Goal: Task Accomplishment & Management: Manage account settings

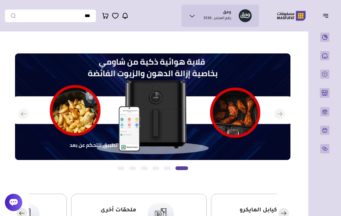
scroll to position [-45, 0]
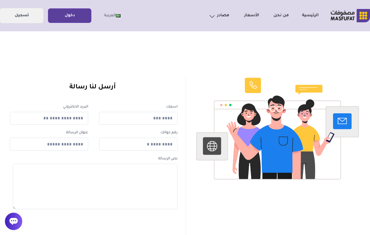
scroll to position [2, 0]
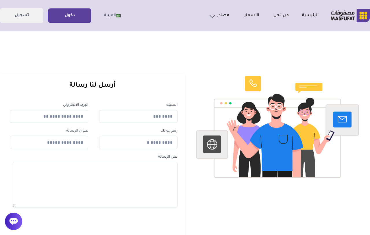
click at [72, 18] on link "دخول" at bounding box center [69, 15] width 43 height 13
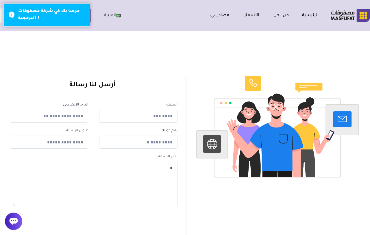
scroll to position [3, 0]
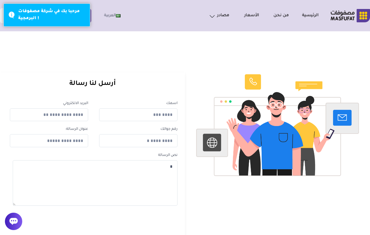
type textarea "*"
click at [52, 45] on div "اتصل بنا" at bounding box center [208, 52] width 419 height 18
click at [91, 12] on button "دخول" at bounding box center [69, 15] width 43 height 14
click at [10, 16] on div "مرحبا بك في شركة مصفوفات البرمجية !" at bounding box center [46, 14] width 87 height 23
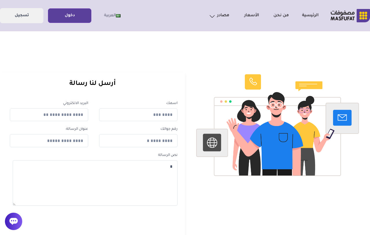
click at [74, 16] on link "دخول" at bounding box center [69, 15] width 43 height 13
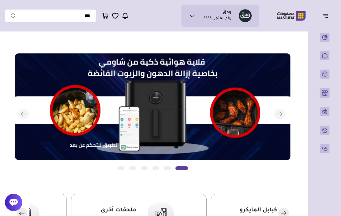
click at [326, 16] on icon "button" at bounding box center [325, 15] width 7 height 7
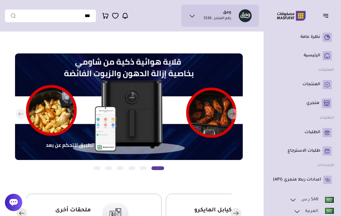
click at [314, 86] on p "المنتجات" at bounding box center [312, 85] width 18 height 6
click at [307, 83] on p "المنتجات" at bounding box center [312, 85] width 18 height 6
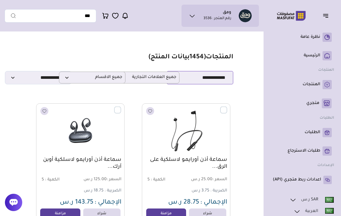
click at [219, 77] on select "**********" at bounding box center [200, 77] width 67 height 13
select select "*"
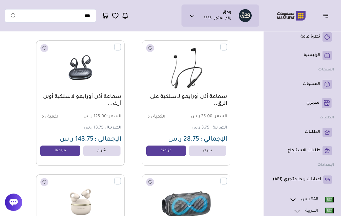
scroll to position [64, 0]
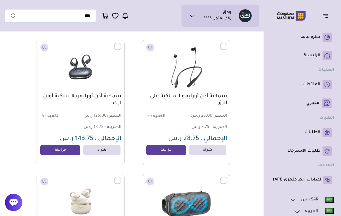
click at [227, 44] on label at bounding box center [227, 43] width 0 height 1
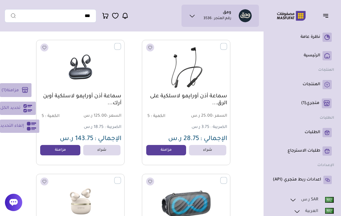
click at [161, 151] on link "مزامنة" at bounding box center [166, 150] width 40 height 10
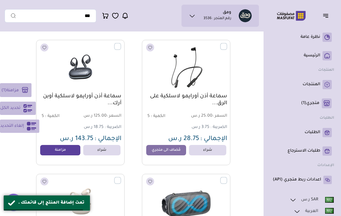
click at [227, 44] on label at bounding box center [227, 43] width 0 height 1
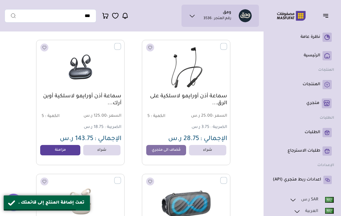
click at [73, 150] on link "مزامنة" at bounding box center [60, 150] width 40 height 10
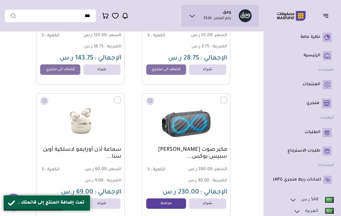
scroll to position [145, 0]
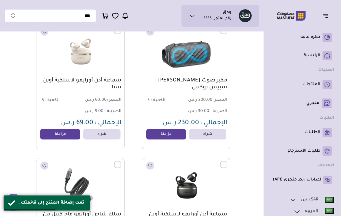
scroll to position [215, 0]
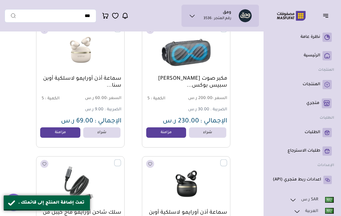
click at [63, 130] on link "مزامنة" at bounding box center [60, 133] width 40 height 10
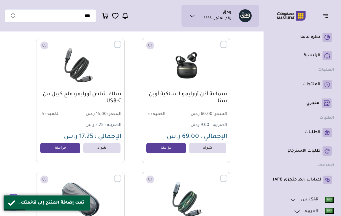
scroll to position [336, 0]
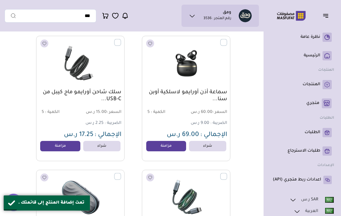
click at [68, 143] on link "مزامنة" at bounding box center [60, 146] width 40 height 10
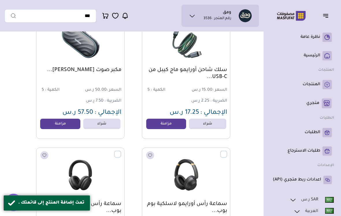
scroll to position [495, 0]
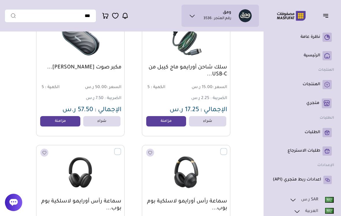
click at [175, 120] on link "مزامنة" at bounding box center [166, 121] width 40 height 10
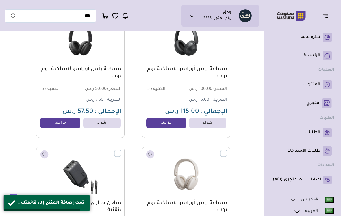
scroll to position [628, 0]
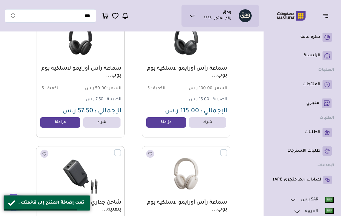
click at [164, 123] on link "مزامنة" at bounding box center [166, 122] width 40 height 10
click at [59, 125] on link "مزامنة" at bounding box center [60, 122] width 40 height 10
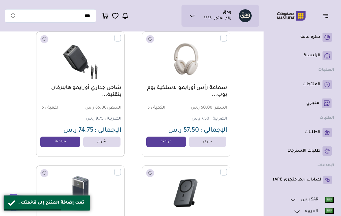
scroll to position [744, 0]
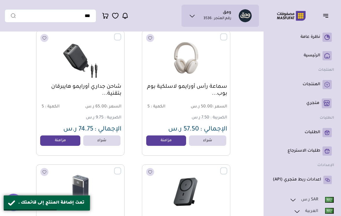
click at [68, 140] on link "مزامنة" at bounding box center [60, 141] width 40 height 10
click at [174, 141] on link "مزامنة" at bounding box center [166, 141] width 40 height 10
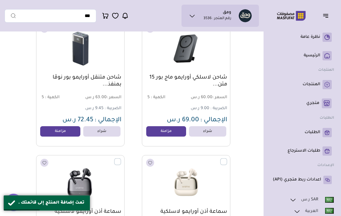
scroll to position [889, 0]
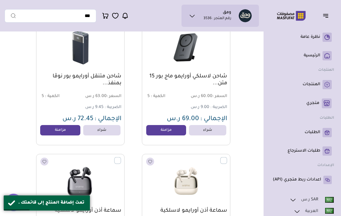
click at [67, 132] on link "مزامنة" at bounding box center [60, 130] width 40 height 10
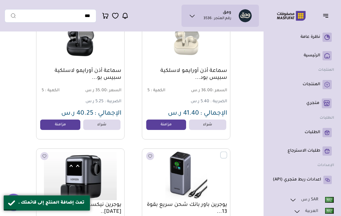
scroll to position [1162, 0]
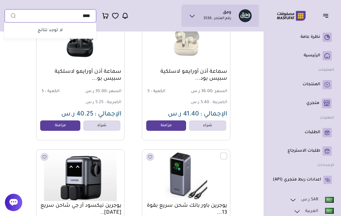
type input "****"
click at [10, 16] on button "submit" at bounding box center [11, 15] width 12 height 13
click at [15, 16] on icon "submit" at bounding box center [13, 16] width 4 height 4
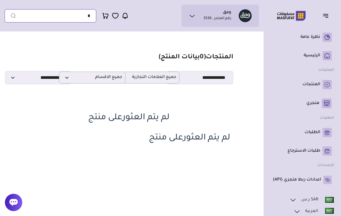
type input "*"
type input "***"
click at [10, 16] on button "submit" at bounding box center [11, 15] width 12 height 13
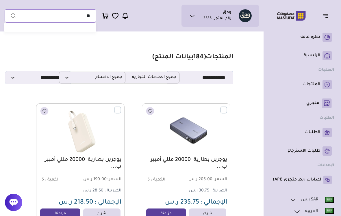
type input "*"
type input "********"
click at [10, 16] on button "submit" at bounding box center [11, 15] width 12 height 13
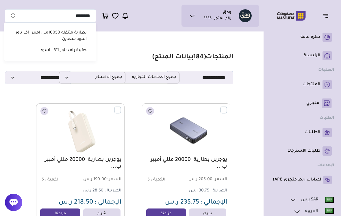
click at [14, 15] on icon "submit" at bounding box center [13, 16] width 6 height 6
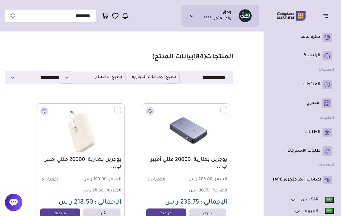
click at [15, 14] on icon "submit" at bounding box center [13, 16] width 6 height 6
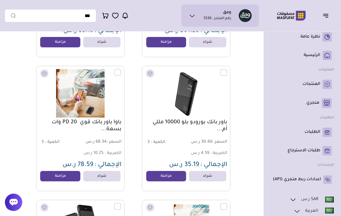
scroll to position [172, 0]
click at [47, 19] on input "text" at bounding box center [51, 15] width 92 height 13
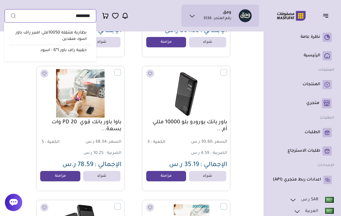
type input "********"
click at [10, 16] on button "submit" at bounding box center [11, 15] width 12 height 13
click at [17, 14] on input "********" at bounding box center [51, 15] width 92 height 13
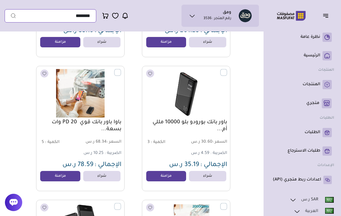
click at [17, 14] on input "********" at bounding box center [51, 15] width 92 height 13
click at [12, 17] on icon "submit" at bounding box center [13, 16] width 6 height 6
click at [13, 17] on icon "submit" at bounding box center [13, 16] width 6 height 6
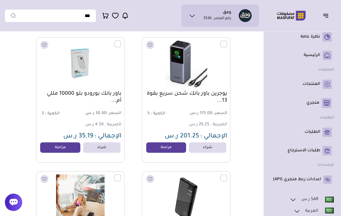
scroll to position [66, 0]
click at [168, 148] on link "مزامنة" at bounding box center [166, 148] width 40 height 10
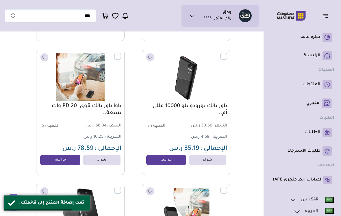
scroll to position [226, 0]
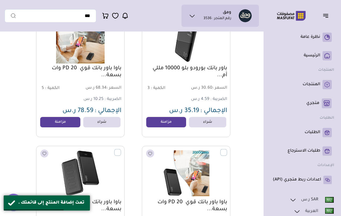
click at [168, 119] on link "مزامنة" at bounding box center [166, 122] width 40 height 10
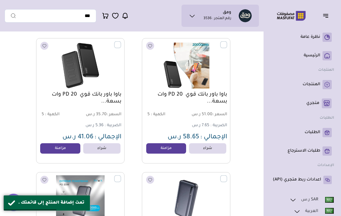
scroll to position [337, 0]
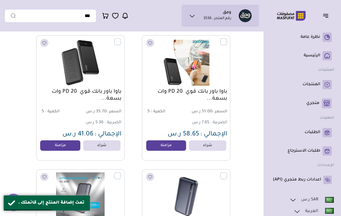
click at [161, 145] on link "مزامنة" at bounding box center [166, 146] width 40 height 10
click at [52, 144] on link "مزامنة" at bounding box center [60, 146] width 40 height 10
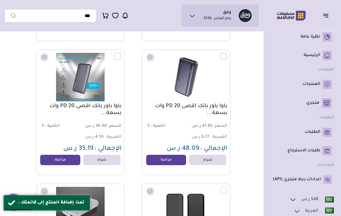
scroll to position [460, 0]
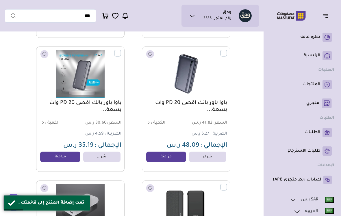
click at [51, 156] on link "مزامنة" at bounding box center [60, 157] width 40 height 10
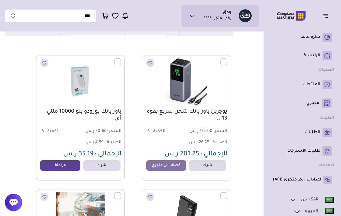
scroll to position [0, 0]
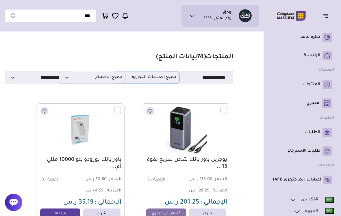
click at [166, 80] on span "جميع العلامات التجارية" at bounding box center [146, 77] width 60 height 5
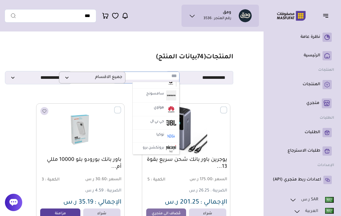
scroll to position [193, 0]
click at [157, 93] on label "سامسونج" at bounding box center [155, 95] width 20 height 8
select select "**"
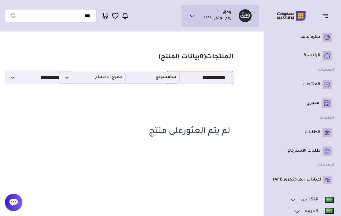
click at [202, 74] on select "**********" at bounding box center [200, 77] width 67 height 13
select select "*"
click at [75, 76] on span "جميع الاقسام" at bounding box center [92, 77] width 60 height 5
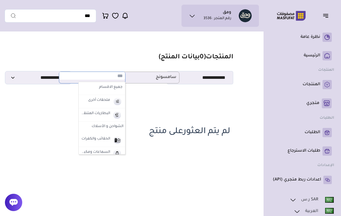
click at [105, 87] on label "جميع الاقسام" at bounding box center [101, 88] width 43 height 8
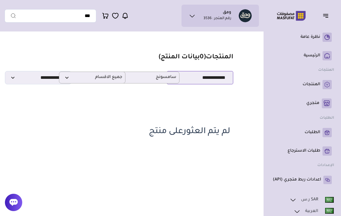
click at [214, 72] on select "**********" at bounding box center [200, 77] width 67 height 13
click at [321, 15] on button "button" at bounding box center [328, 15] width 18 height 11
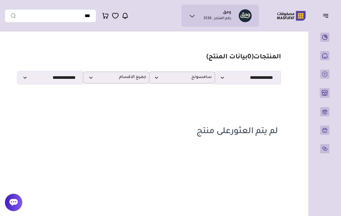
click at [324, 12] on button "button" at bounding box center [328, 15] width 18 height 11
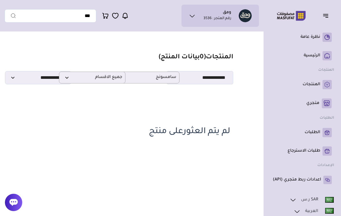
click at [321, 87] on link "المنتجات" at bounding box center [302, 84] width 59 height 9
click at [320, 86] on p "المنتجات" at bounding box center [312, 85] width 18 height 6
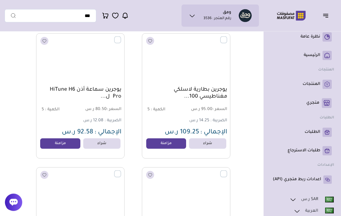
scroll to position [1548, 0]
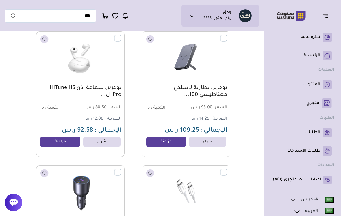
click at [202, 15] on ul "ومق رقم المتجر : 3536" at bounding box center [220, 15] width 68 height 13
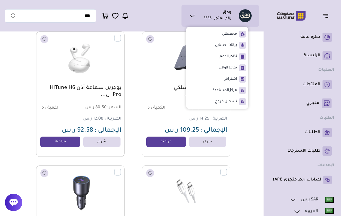
click at [334, 198] on img at bounding box center [329, 200] width 9 height 6
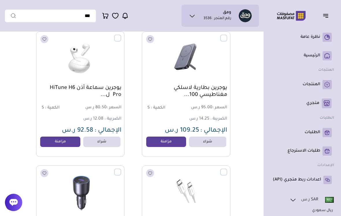
click at [171, 143] on link "مزامنة" at bounding box center [166, 142] width 40 height 10
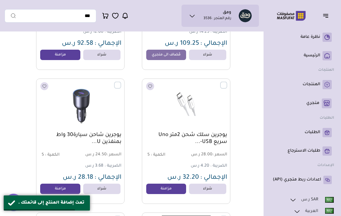
scroll to position [1638, 0]
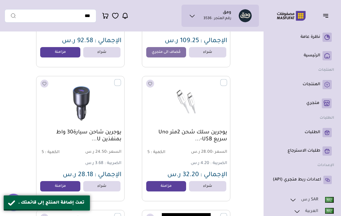
click at [67, 54] on link "مزامنة" at bounding box center [60, 52] width 40 height 10
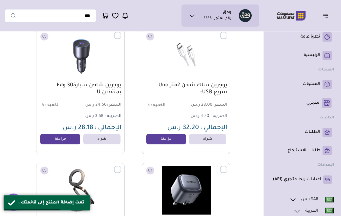
scroll to position [1687, 0]
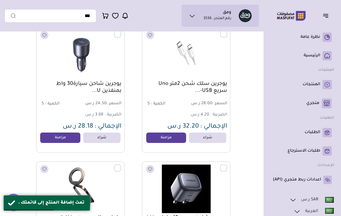
click at [63, 139] on link "مزامنة" at bounding box center [60, 138] width 40 height 10
click at [163, 140] on link "مزامنة" at bounding box center [166, 138] width 40 height 10
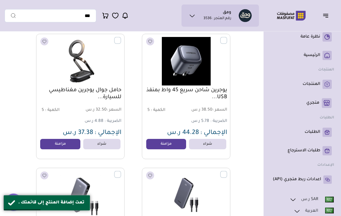
scroll to position [1826, 0]
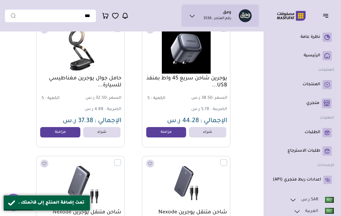
click at [69, 134] on link "مزامنة" at bounding box center [60, 132] width 40 height 10
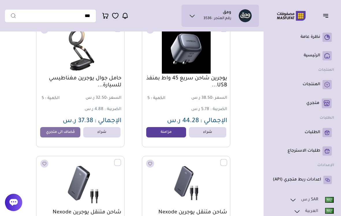
click at [173, 132] on link "مزامنة" at bounding box center [166, 132] width 40 height 10
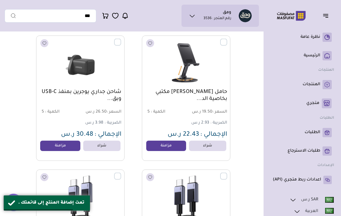
scroll to position [2095, 0]
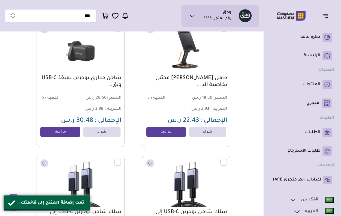
click at [167, 130] on link "مزامنة" at bounding box center [166, 132] width 40 height 10
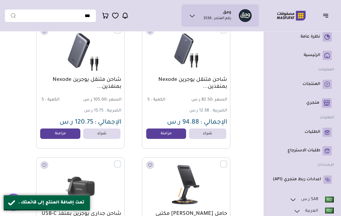
scroll to position [1961, 0]
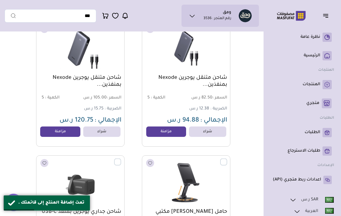
click at [68, 133] on link "مزامنة" at bounding box center [60, 132] width 40 height 10
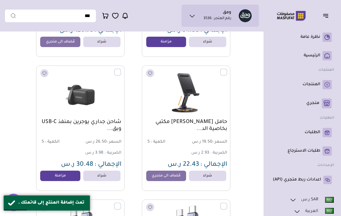
scroll to position [2092, 0]
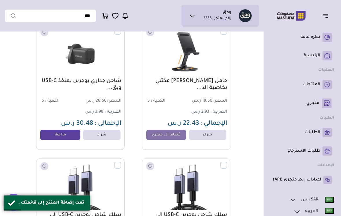
click at [146, 134] on link "مُضاف الى متجري" at bounding box center [166, 135] width 40 height 10
click at [63, 137] on link "مزامنة" at bounding box center [60, 135] width 40 height 10
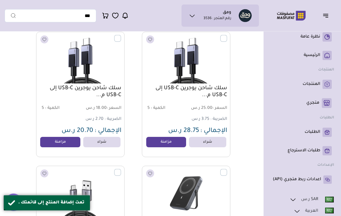
scroll to position [2255, 0]
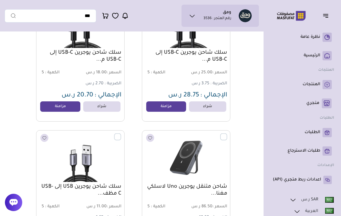
click at [154, 110] on link "مزامنة" at bounding box center [166, 107] width 40 height 10
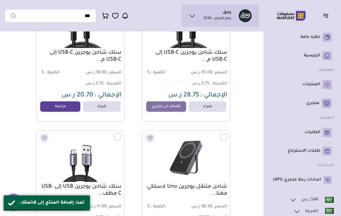
click at [69, 111] on link "مزامنة" at bounding box center [60, 107] width 40 height 10
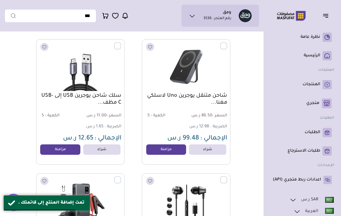
scroll to position [2353, 0]
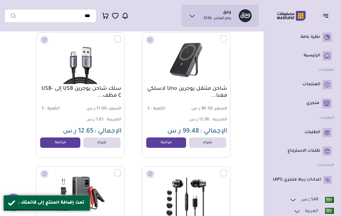
click at [152, 144] on link "مزامنة" at bounding box center [166, 143] width 40 height 10
click at [67, 144] on link "مزامنة" at bounding box center [60, 143] width 40 height 10
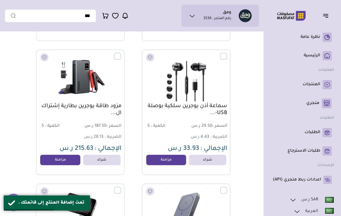
scroll to position [2486, 0]
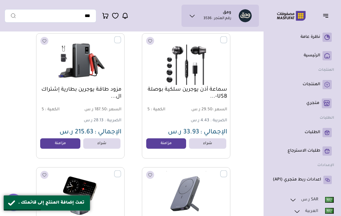
click at [71, 146] on link "مزامنة" at bounding box center [60, 144] width 40 height 10
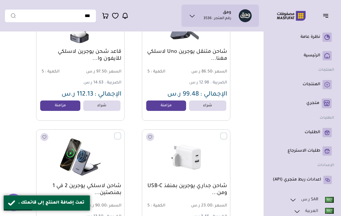
scroll to position [2660, 0]
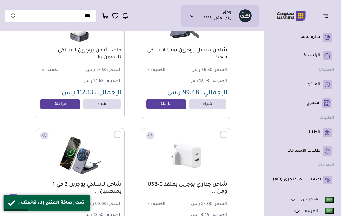
click at [162, 107] on link "مزامنة" at bounding box center [166, 104] width 40 height 10
click at [64, 107] on link "مزامنة" at bounding box center [60, 104] width 40 height 10
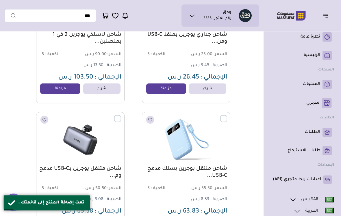
scroll to position [2810, 0]
click at [63, 92] on link "مزامنة" at bounding box center [60, 89] width 40 height 10
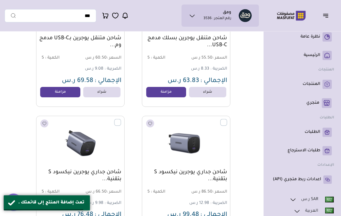
scroll to position [2940, 0]
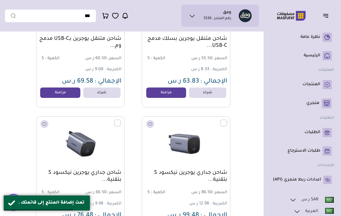
click at [169, 93] on link "مزامنة" at bounding box center [166, 93] width 40 height 10
click at [60, 95] on link "مزامنة" at bounding box center [60, 93] width 40 height 10
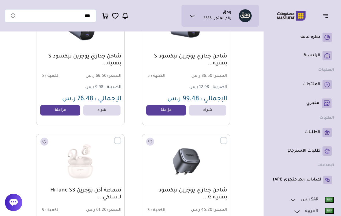
scroll to position [3061, 0]
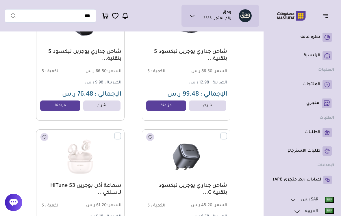
click at [165, 106] on link "مزامنة" at bounding box center [166, 106] width 40 height 10
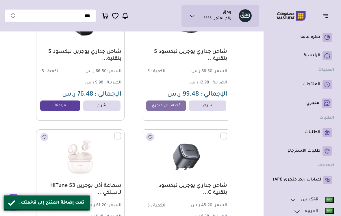
click at [61, 102] on link "مزامنة" at bounding box center [60, 106] width 40 height 10
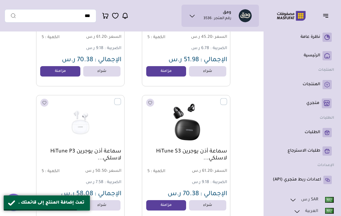
scroll to position [3232, 0]
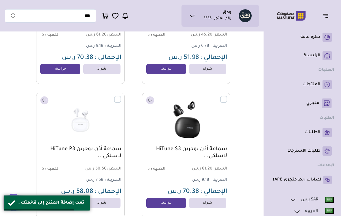
click at [167, 73] on link "مزامنة" at bounding box center [166, 69] width 40 height 10
click at [171, 70] on link "مُضاف الى متجري" at bounding box center [166, 69] width 40 height 10
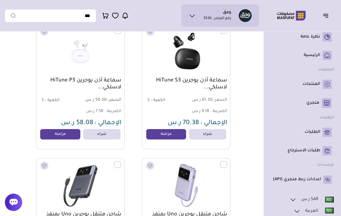
scroll to position [3301, 0]
click at [163, 137] on link "مزامنة" at bounding box center [166, 134] width 40 height 10
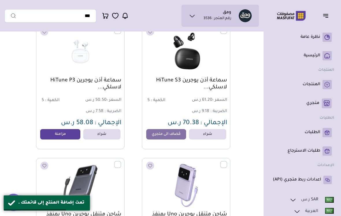
click at [48, 137] on link "مزامنة" at bounding box center [60, 134] width 40 height 10
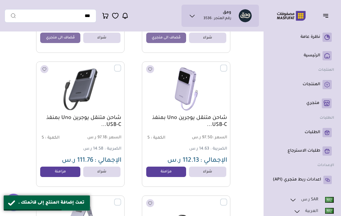
scroll to position [3398, 0]
click at [54, 167] on link "مزامنة" at bounding box center [60, 172] width 40 height 10
click at [166, 175] on link "مزامنة" at bounding box center [166, 172] width 40 height 10
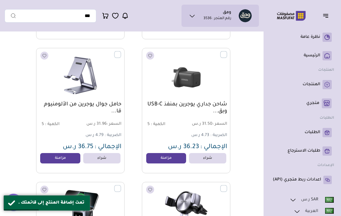
click at [53, 157] on link "مزامنة" at bounding box center [60, 158] width 40 height 10
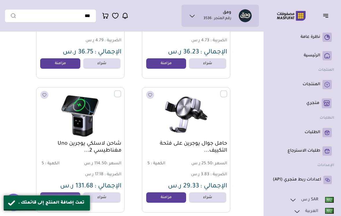
scroll to position [3676, 0]
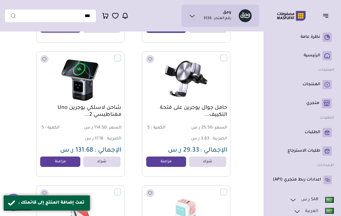
click at [50, 166] on link "مزامنة" at bounding box center [60, 162] width 40 height 10
click at [170, 162] on link "مزامنة" at bounding box center [166, 162] width 40 height 10
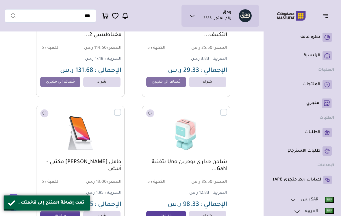
scroll to position [3801, 0]
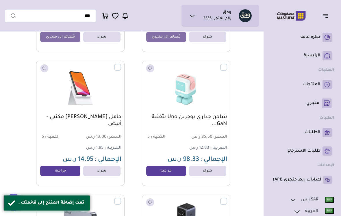
click at [174, 172] on link "مزامنة" at bounding box center [166, 171] width 40 height 10
click at [51, 167] on link "مزامنة" at bounding box center [60, 171] width 40 height 10
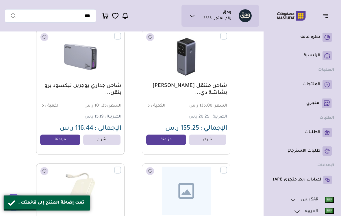
scroll to position [3964, 0]
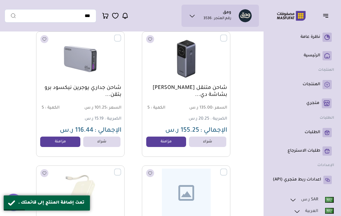
click at [165, 143] on link "مزامنة" at bounding box center [166, 142] width 40 height 10
click at [66, 139] on link "مزامنة" at bounding box center [60, 142] width 40 height 10
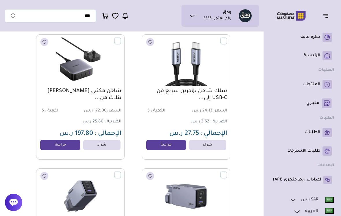
scroll to position [4499, 0]
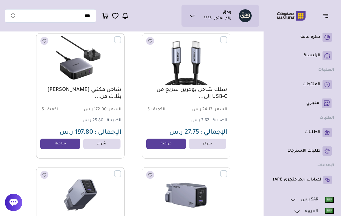
click at [65, 141] on link "مزامنة" at bounding box center [60, 144] width 40 height 10
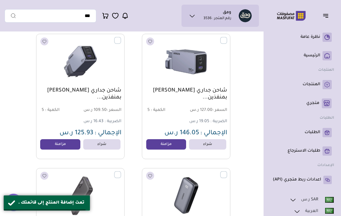
scroll to position [4632, 0]
click at [165, 147] on link "مزامنة" at bounding box center [166, 145] width 40 height 10
click at [64, 145] on link "مزامنة" at bounding box center [60, 145] width 40 height 10
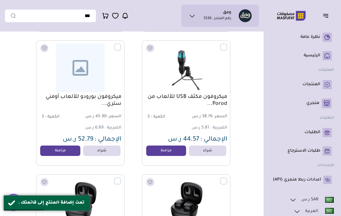
scroll to position [5298, 0]
click at [164, 151] on link "مزامنة" at bounding box center [166, 150] width 40 height 10
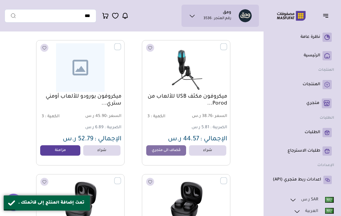
click at [65, 151] on link "مزامنة" at bounding box center [60, 150] width 40 height 10
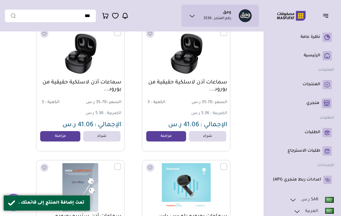
scroll to position [5446, 0]
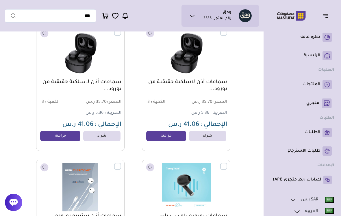
click at [67, 138] on link "مزامنة" at bounding box center [60, 136] width 40 height 10
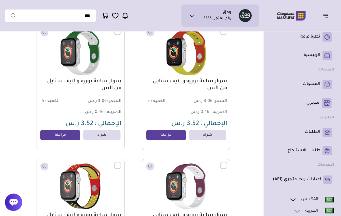
scroll to position [5851, 0]
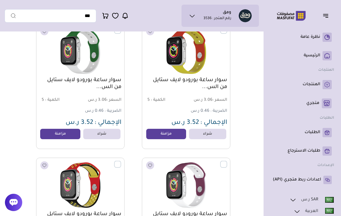
click at [200, 210] on img at bounding box center [186, 185] width 82 height 49
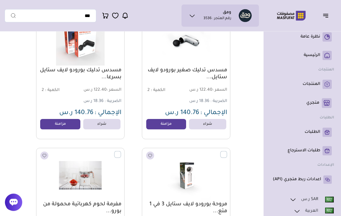
scroll to position [6666, 0]
click at [47, 123] on link "مزامنة" at bounding box center [60, 124] width 40 height 10
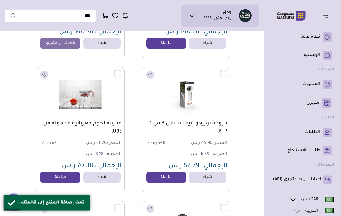
scroll to position [6747, 0]
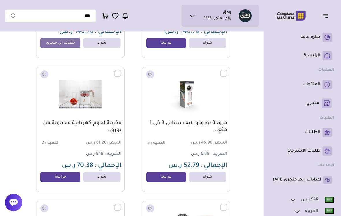
click at [176, 176] on link "مزامنة" at bounding box center [166, 177] width 40 height 10
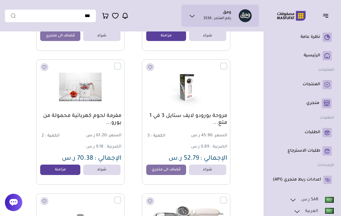
scroll to position [6755, 0]
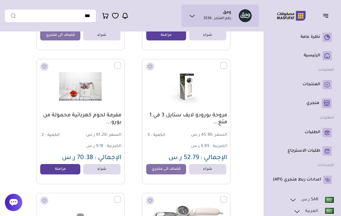
click at [328, 19] on icon "button" at bounding box center [325, 15] width 7 height 7
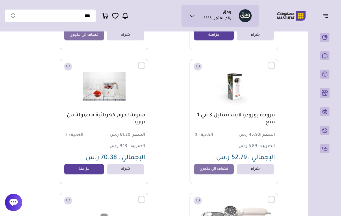
click at [326, 17] on icon "button" at bounding box center [325, 15] width 7 height 7
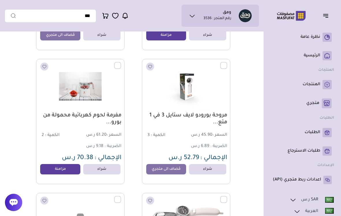
click at [326, 102] on icon at bounding box center [327, 103] width 6 height 6
click at [309, 103] on p "متجري ( 0 )" at bounding box center [313, 104] width 13 height 6
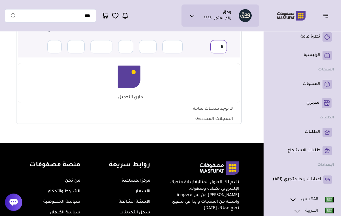
scroll to position [115, 0]
type input "*"
click at [11, 64] on section "متجري المنتجات المختارة المنتجات المتزامنة المنتجات غير المتزامنة حفظ ومزامنة ا…" at bounding box center [129, 31] width 249 height 224
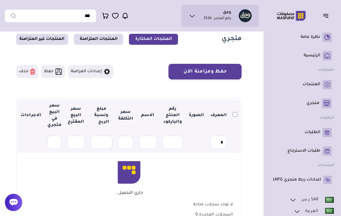
scroll to position [19, 0]
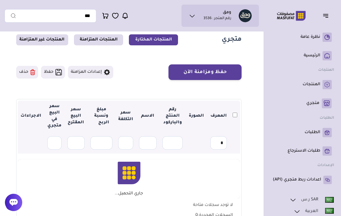
click at [36, 78] on button "حذف" at bounding box center [27, 72] width 22 height 13
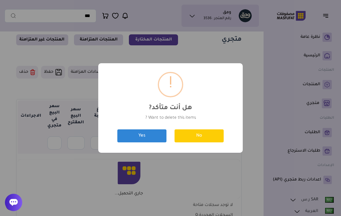
click at [27, 79] on div "? ! i هل أنت متأكد? × Want to delete this items ? No Yes" at bounding box center [170, 108] width 341 height 216
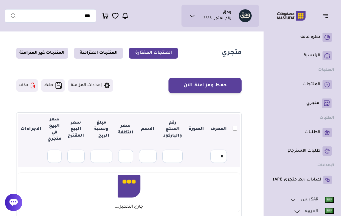
scroll to position [0, 0]
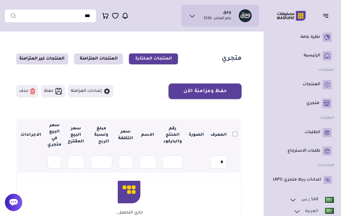
click at [327, 102] on rect at bounding box center [327, 104] width 10 height 10
click at [320, 102] on link "متجري ( 0 )" at bounding box center [302, 104] width 59 height 10
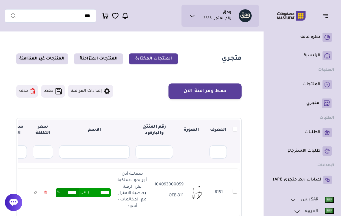
click at [200, 92] on button "حفظ ومزامنة الآن" at bounding box center [205, 92] width 73 height 16
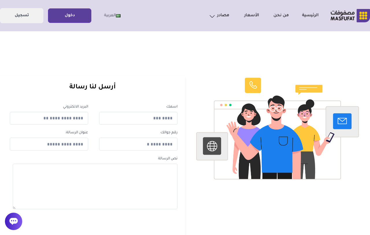
scroll to position [2, 0]
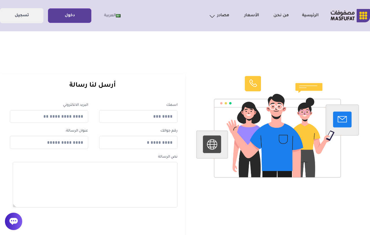
click at [84, 16] on link "دخول" at bounding box center [69, 15] width 43 height 13
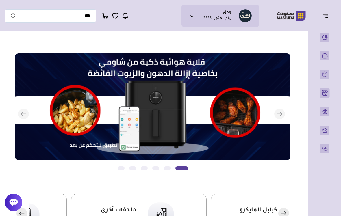
click at [325, 16] on icon "button" at bounding box center [326, 16] width 5 height 0
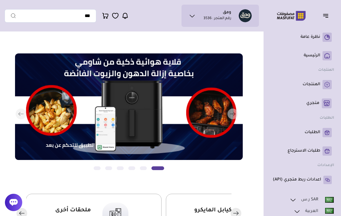
click at [323, 106] on rect at bounding box center [327, 104] width 10 height 10
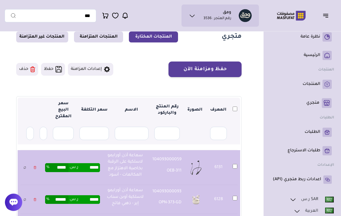
scroll to position [19, 0]
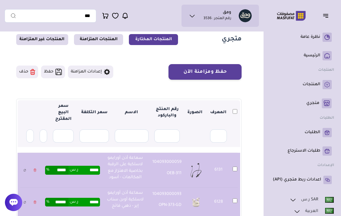
click at [223, 73] on button "حفظ ومزامنة الآن" at bounding box center [205, 72] width 73 height 16
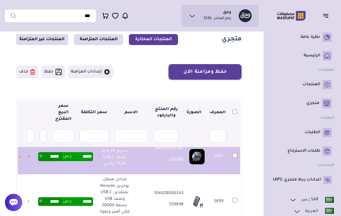
scroll to position [13, 0]
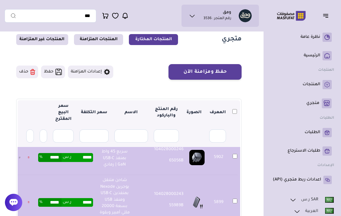
click at [228, 72] on button "حفظ ومزامنة الآن" at bounding box center [205, 72] width 73 height 16
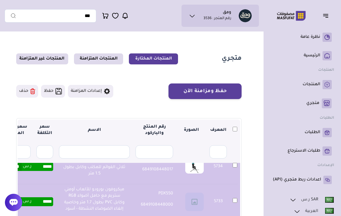
click at [233, 88] on button "حفظ ومزامنة الآن" at bounding box center [205, 92] width 73 height 16
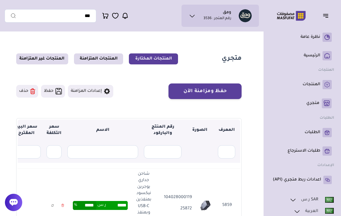
scroll to position [-7, -9]
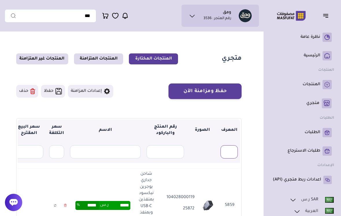
click at [230, 154] on input "text" at bounding box center [229, 151] width 17 height 13
type input "*"
click at [14, 107] on section "متجري المنتجات المختارة المنتجات المتزامنة المنتجات غير المتزامنة حفظ ومزامنة ا…" at bounding box center [129, 186] width 249 height 304
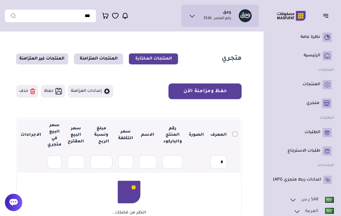
scroll to position [0, 0]
click at [233, 150] on th at bounding box center [235, 136] width 10 height 32
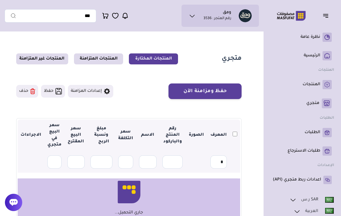
click at [237, 88] on button "حفظ ومزامنة الآن" at bounding box center [205, 92] width 73 height 16
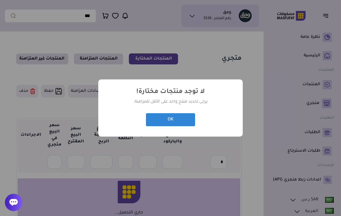
click at [172, 114] on button "OK" at bounding box center [170, 119] width 49 height 13
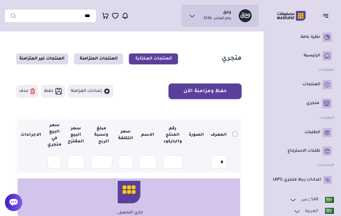
click at [211, 89] on button "حفظ ومزامنة الآن" at bounding box center [205, 92] width 73 height 16
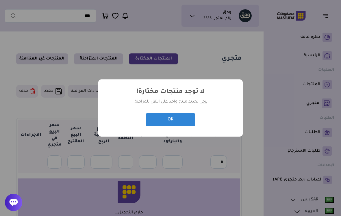
click at [180, 123] on button "OK" at bounding box center [170, 119] width 49 height 13
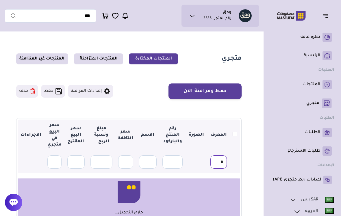
click at [217, 166] on input "*" at bounding box center [219, 162] width 16 height 13
click at [221, 93] on button "حفظ ومزامنة الآن" at bounding box center [205, 92] width 73 height 16
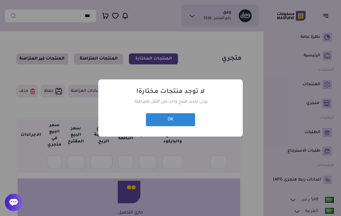
click at [181, 123] on button "OK" at bounding box center [170, 119] width 49 height 13
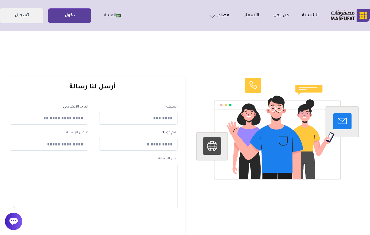
scroll to position [2, 0]
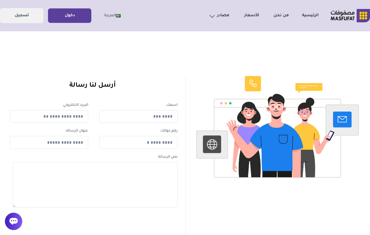
click at [68, 19] on link "دخول" at bounding box center [69, 15] width 43 height 13
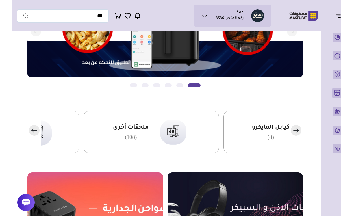
scroll to position [85, 0]
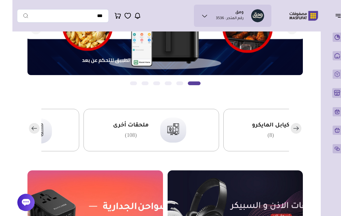
click at [24, 128] on icon "button" at bounding box center [21, 128] width 5 height 0
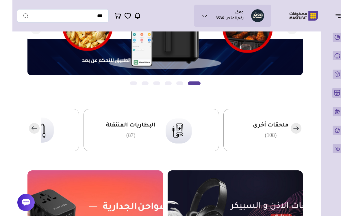
click at [27, 128] on rect "button" at bounding box center [21, 128] width 11 height 11
click at [27, 126] on rect "button" at bounding box center [21, 128] width 11 height 11
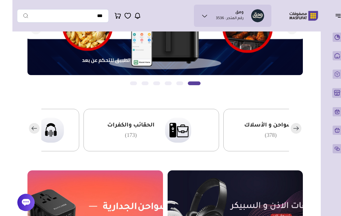
click at [27, 126] on rect "button" at bounding box center [21, 128] width 11 height 11
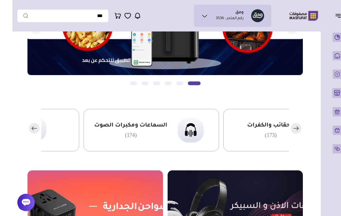
click at [27, 127] on rect "button" at bounding box center [21, 128] width 11 height 11
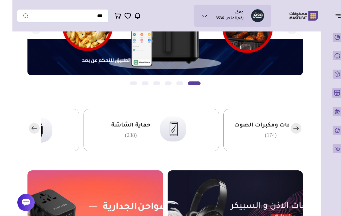
click at [27, 127] on rect "button" at bounding box center [21, 128] width 11 height 11
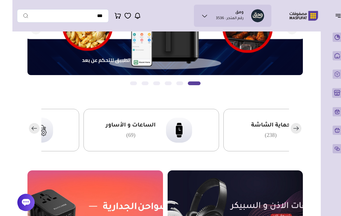
click at [27, 128] on rect "button" at bounding box center [21, 128] width 11 height 11
click at [43, 129] on img at bounding box center [29, 130] width 35 height 34
click at [27, 129] on rect "button" at bounding box center [21, 128] width 11 height 11
click at [27, 130] on rect "button" at bounding box center [21, 128] width 11 height 11
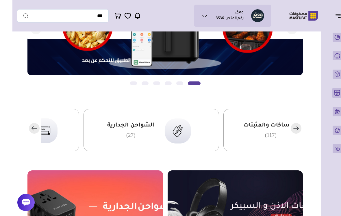
click at [27, 131] on rect "button" at bounding box center [21, 128] width 11 height 11
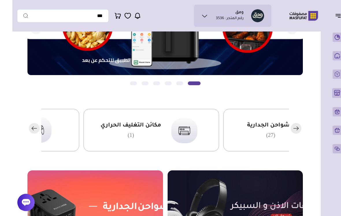
click at [27, 131] on rect "button" at bounding box center [21, 128] width 11 height 11
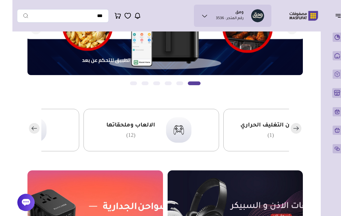
click at [27, 130] on rect "button" at bounding box center [21, 128] width 11 height 11
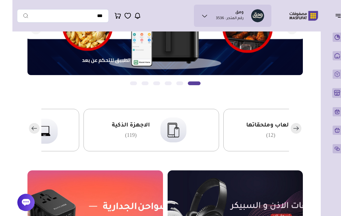
click at [27, 130] on rect "button" at bounding box center [21, 128] width 11 height 11
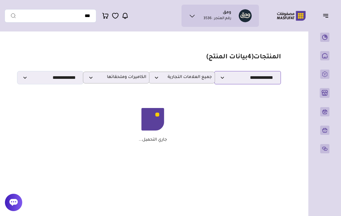
click at [257, 78] on select "**********" at bounding box center [248, 77] width 67 height 13
click at [124, 76] on span "الكاميرات وملحقاتها" at bounding box center [116, 77] width 60 height 5
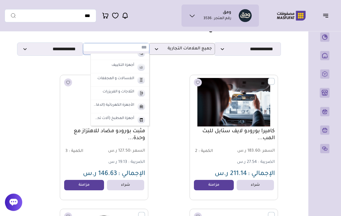
scroll to position [27, 0]
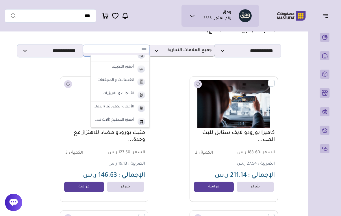
click at [136, 106] on img at bounding box center [141, 109] width 10 height 10
select select "**"
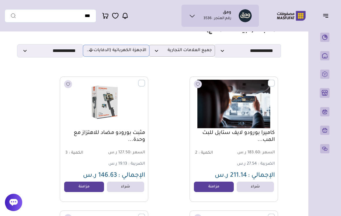
click at [91, 51] on span "الأجهزة الكهربائية (الدفايات-المكانس)" at bounding box center [116, 50] width 60 height 5
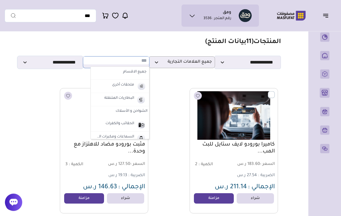
scroll to position [0, 0]
click at [167, 103] on div "كاميرا بورودو لايف ستايل للبث المب... السعر : 183.60 ر.س الكمية : 2" at bounding box center [217, 151] width 121 height 126
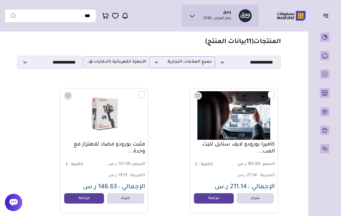
click at [197, 63] on span "جميع العلامات التجارية" at bounding box center [182, 62] width 60 height 5
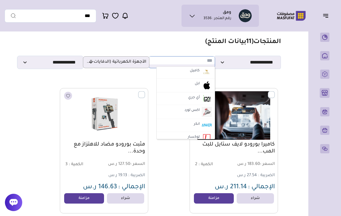
scroll to position [864, 0]
click at [204, 81] on img at bounding box center [207, 86] width 10 height 10
select select "*"
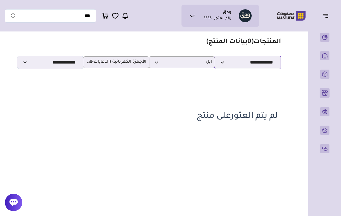
click at [258, 62] on select "**********" at bounding box center [248, 62] width 67 height 13
click at [244, 64] on select "**********" at bounding box center [248, 62] width 67 height 13
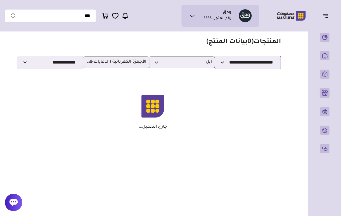
click at [270, 64] on select "**********" at bounding box center [248, 62] width 67 height 13
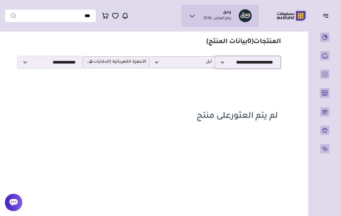
click at [268, 64] on select "**********" at bounding box center [248, 62] width 67 height 13
click at [259, 62] on select "**********" at bounding box center [248, 62] width 67 height 13
select select "*"
click at [196, 63] on span "ابل" at bounding box center [182, 62] width 60 height 5
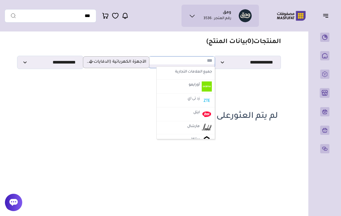
scroll to position [0, 0]
click at [202, 113] on img at bounding box center [207, 114] width 10 height 10
select select "**"
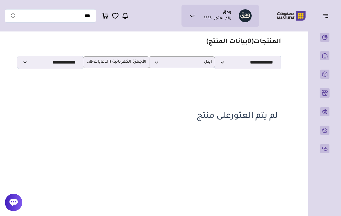
click at [327, 21] on button "button" at bounding box center [328, 15] width 18 height 11
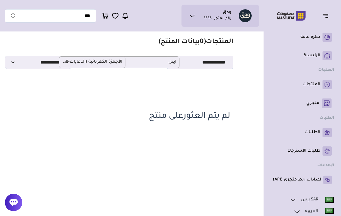
click at [323, 85] on rect at bounding box center [327, 84] width 9 height 9
click at [314, 83] on p "المنتجات" at bounding box center [312, 85] width 18 height 6
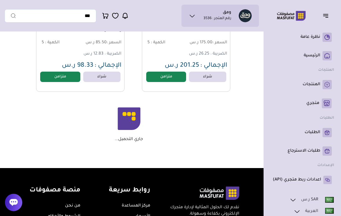
scroll to position [1331, 0]
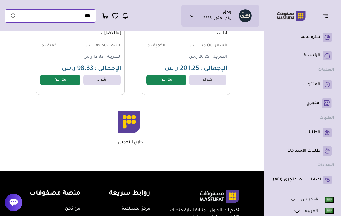
click at [38, 16] on input "text" at bounding box center [51, 15] width 92 height 13
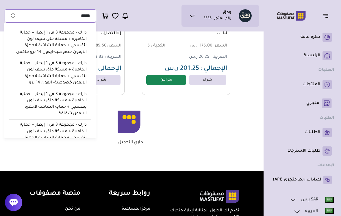
type input "*****"
click at [10, 16] on button "submit" at bounding box center [11, 15] width 12 height 13
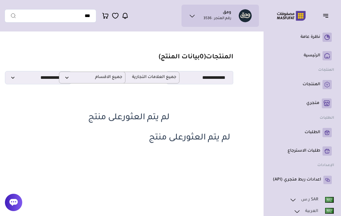
click at [325, 57] on icon at bounding box center [327, 56] width 5 height 5
click at [324, 57] on rect at bounding box center [327, 55] width 9 height 9
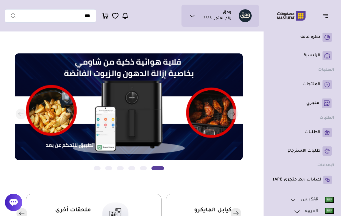
click at [16, 111] on button "التالي" at bounding box center [124, 114] width 228 height 121
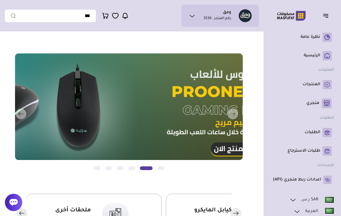
click at [26, 111] on button "التالي" at bounding box center [124, 114] width 228 height 121
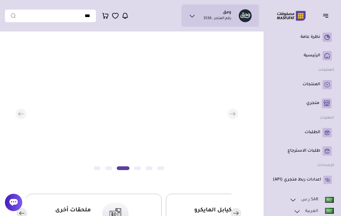
scroll to position [0, 0]
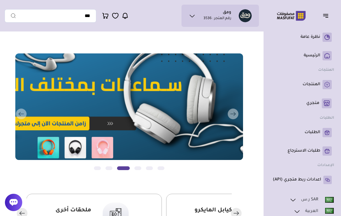
click at [242, 112] on img at bounding box center [129, 107] width 228 height 107
click at [233, 117] on rect "button" at bounding box center [233, 114] width 11 height 11
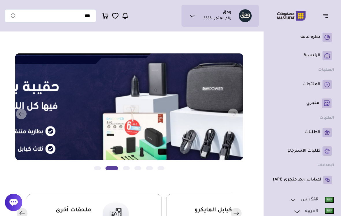
click at [240, 208] on rect "button" at bounding box center [236, 213] width 11 height 11
click at [241, 208] on rect "button" at bounding box center [236, 213] width 11 height 11
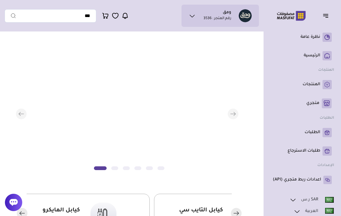
click at [62, 207] on div "كيابل المايكرو (8)" at bounding box center [62, 215] width 38 height 16
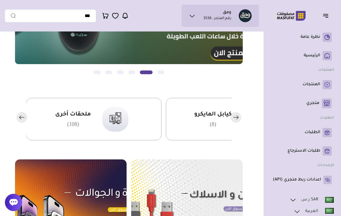
scroll to position [110, 0]
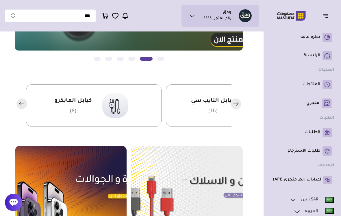
click at [133, 104] on img at bounding box center [115, 105] width 35 height 34
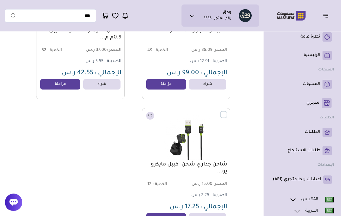
scroll to position [129, 0]
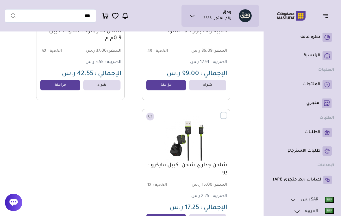
click at [167, 85] on link "مزامنة" at bounding box center [166, 85] width 40 height 10
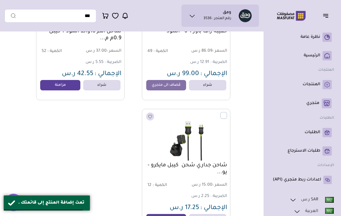
click at [60, 82] on link "مزامنة" at bounding box center [60, 85] width 40 height 10
click at [170, 216] on link "مزامنة" at bounding box center [166, 219] width 40 height 10
click at [315, 108] on link "متجري ( 0 )" at bounding box center [302, 104] width 59 height 10
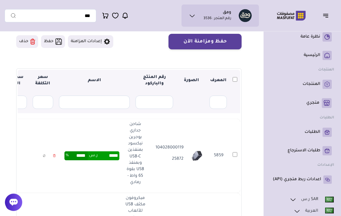
scroll to position [48, 0]
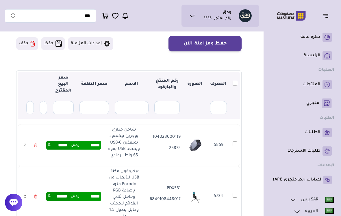
click at [238, 79] on th at bounding box center [235, 84] width 10 height 25
click at [238, 81] on th at bounding box center [235, 84] width 10 height 25
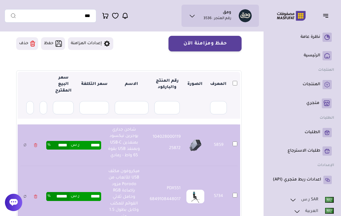
click at [226, 41] on button "حفظ ومزامنة الآن" at bounding box center [205, 44] width 73 height 16
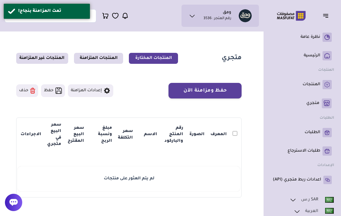
scroll to position [2, 0]
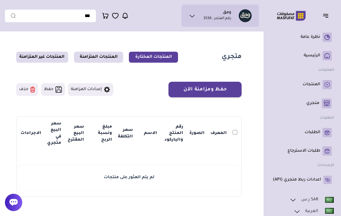
click at [322, 81] on link "المنتجات" at bounding box center [302, 84] width 59 height 9
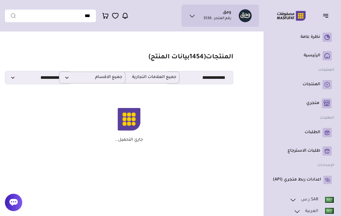
click at [207, 115] on div "جاري التحميل..." at bounding box center [128, 125] width 203 height 35
click at [198, 153] on section "مزامنة ( 0 ) تحديد الكل إلغاء التحديد المنتجات (" at bounding box center [129, 98] width 249 height 128
click at [188, 159] on section "مزامنة ( 0 ) تحديد الكل إلغاء التحديد المنتجات (" at bounding box center [129, 98] width 249 height 128
click at [190, 115] on div "جاري التحميل..." at bounding box center [128, 125] width 203 height 35
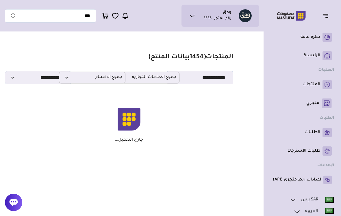
click at [175, 91] on section "مزامنة ( 0 ) تحديد الكل إلغاء التحديد المنتجات (" at bounding box center [129, 98] width 249 height 128
click at [175, 90] on section "مزامنة ( 0 ) تحديد الكل إلغاء التحديد المنتجات (" at bounding box center [129, 98] width 249 height 128
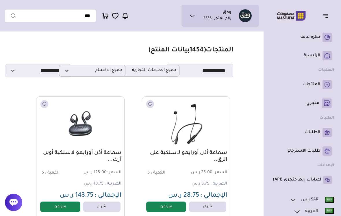
scroll to position [8, 0]
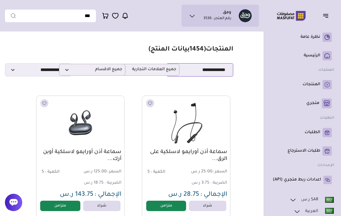
click at [219, 71] on select "**********" at bounding box center [200, 69] width 67 height 13
select select "*"
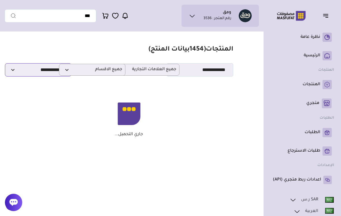
click at [51, 75] on select "**********" at bounding box center [38, 69] width 67 height 13
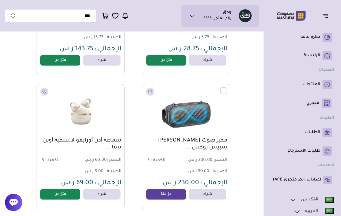
scroll to position [0, 0]
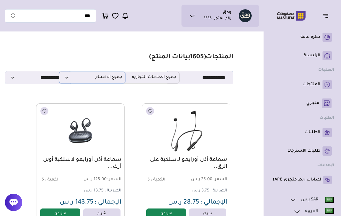
click at [106, 84] on p "جميع الاقسام" at bounding box center [92, 78] width 67 height 12
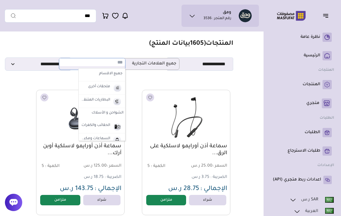
scroll to position [17, 0]
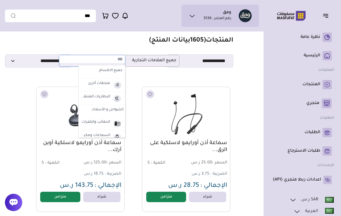
click at [116, 123] on img at bounding box center [117, 124] width 10 height 10
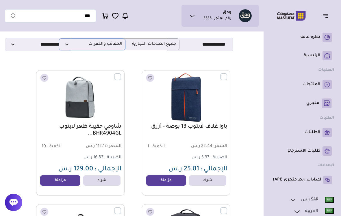
scroll to position [33, 0]
click at [163, 179] on link "مزامنة" at bounding box center [166, 181] width 40 height 10
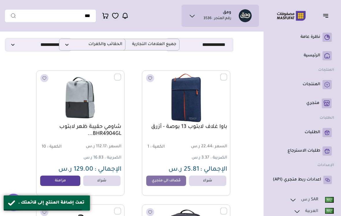
click at [61, 180] on link "مزامنة" at bounding box center [60, 181] width 40 height 10
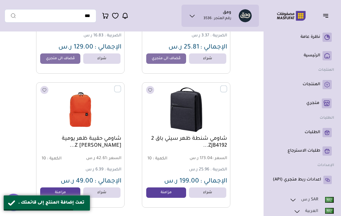
scroll to position [161, 0]
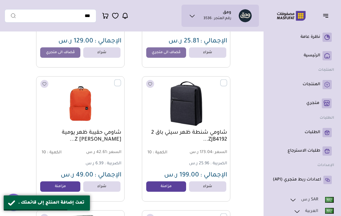
click at [152, 188] on link "مزامنة" at bounding box center [166, 187] width 40 height 10
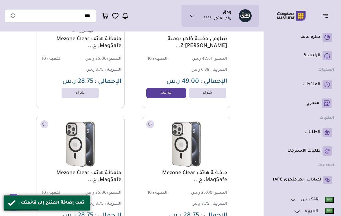
scroll to position [382, 0]
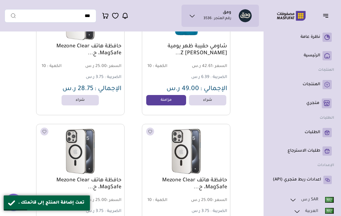
click at [167, 106] on link "مزامنة" at bounding box center [166, 100] width 40 height 10
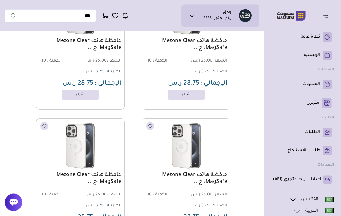
scroll to position [0, 0]
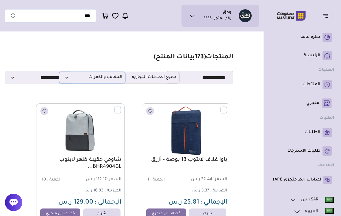
click at [68, 80] on span "الحقائب والكفرات" at bounding box center [92, 77] width 60 height 5
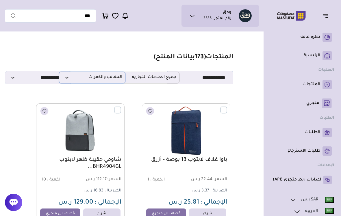
click at [71, 80] on span "الحقائب والكفرات" at bounding box center [92, 77] width 60 height 5
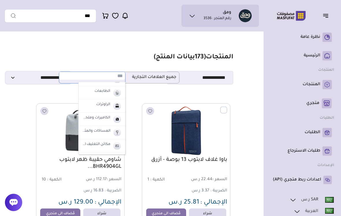
scroll to position [113, 0]
click at [112, 95] on img at bounding box center [117, 94] width 10 height 10
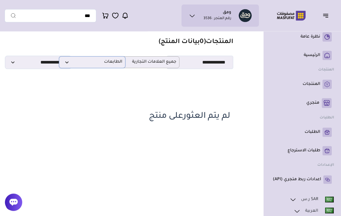
scroll to position [15, 0]
click at [117, 65] on span "الطابعات" at bounding box center [92, 62] width 60 height 5
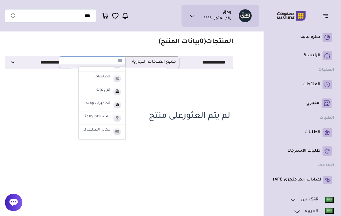
click at [112, 105] on img at bounding box center [117, 105] width 10 height 10
select select "**"
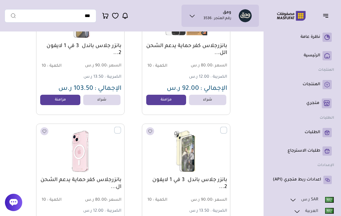
scroll to position [0, 0]
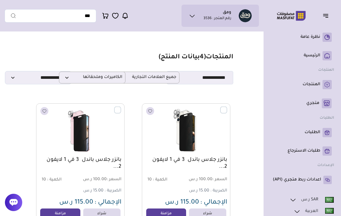
click at [227, 107] on label at bounding box center [227, 107] width 0 height 1
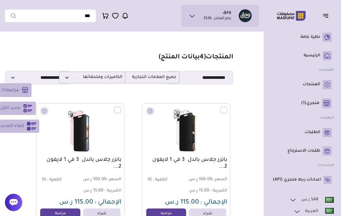
click at [30, 110] on icon at bounding box center [27, 108] width 9 height 8
click at [25, 90] on rect at bounding box center [28, 90] width 10 height 10
click at [13, 91] on span "مزامنة" at bounding box center [15, 90] width 12 height 5
click at [20, 127] on span "إلغاء التحديد" at bounding box center [12, 126] width 24 height 7
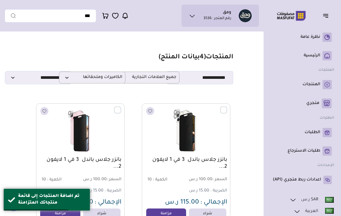
click at [320, 106] on link "متجري ( 0 )" at bounding box center [302, 104] width 59 height 10
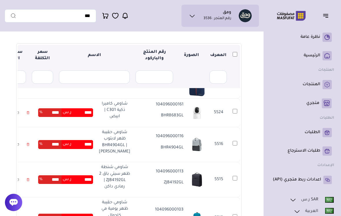
scroll to position [107, 0]
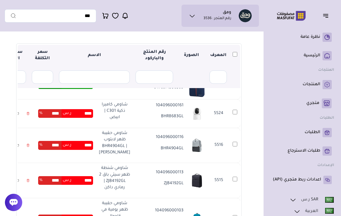
click at [155, 109] on p "104096000161" at bounding box center [159, 106] width 47 height 6
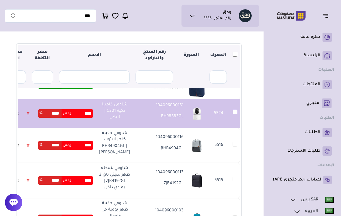
click at [237, 128] on td "5524" at bounding box center [235, 113] width 10 height 29
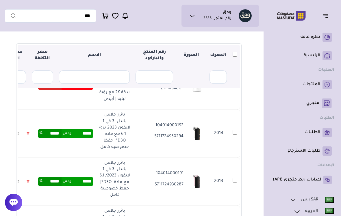
scroll to position [285, 0]
click at [93, 90] on input "****" at bounding box center [82, 86] width 22 height 9
type input "***"
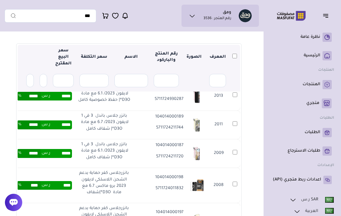
click at [109, 104] on p "بانزر جلاس باندل 3 في 1 لايفون 2023/ 6.1 مع مادة D3O®| حفظ خصوصية كامل" at bounding box center [104, 93] width 53 height 19
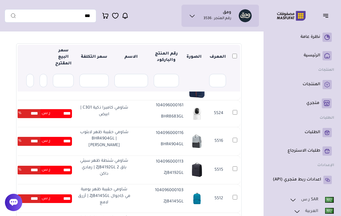
scroll to position [83, 0]
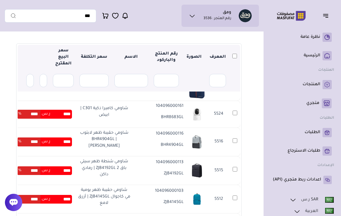
click at [72, 119] on input "****" at bounding box center [61, 114] width 22 height 9
type input "*"
click at [75, 101] on td "***** ر.س ****** %" at bounding box center [44, 85] width 61 height 29
type input "******"
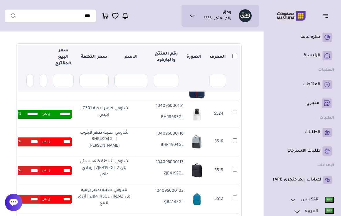
click at [75, 154] on td "**** ر.س **** %" at bounding box center [44, 142] width 61 height 29
click at [72, 146] on input "****" at bounding box center [61, 142] width 22 height 9
type input "*"
type input "******"
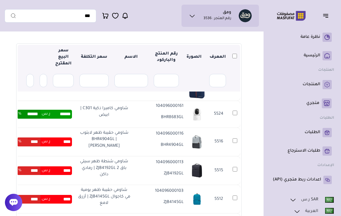
type input "******"
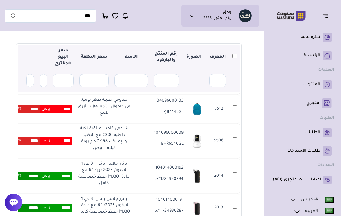
scroll to position [174, 0]
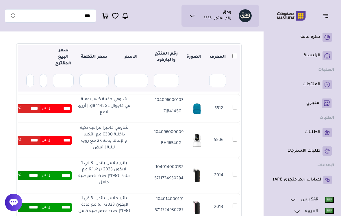
click at [72, 84] on input "****" at bounding box center [61, 80] width 22 height 9
type input "*"
click at [75, 94] on td "*** ر.س **** %" at bounding box center [44, 80] width 61 height 29
type input "******"
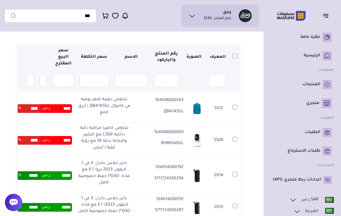
type input "******"
click at [72, 113] on input "****" at bounding box center [61, 108] width 22 height 9
type input "*"
click at [66, 123] on td "*** ر.س **** %" at bounding box center [44, 108] width 61 height 29
type input "******"
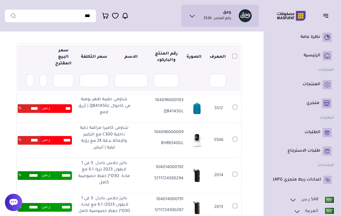
type input "******"
type input "*"
click at [75, 123] on td "****** ر.س ****** %" at bounding box center [44, 108] width 61 height 29
type input "******"
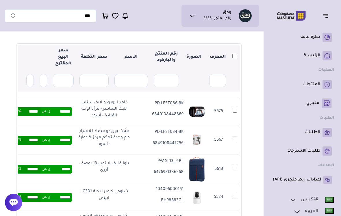
scroll to position [0, 0]
click at [232, 58] on th at bounding box center [234, 57] width 11 height 25
click at [235, 59] on th at bounding box center [235, 57] width 10 height 25
click at [234, 59] on th at bounding box center [235, 57] width 10 height 25
click at [238, 54] on th at bounding box center [235, 57] width 10 height 25
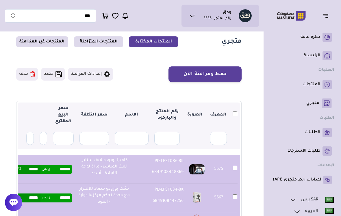
scroll to position [10, 0]
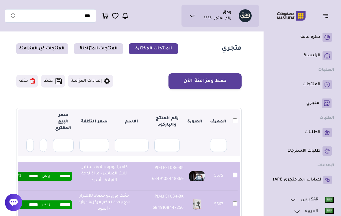
click at [221, 78] on button "حفظ ومزامنة الآن" at bounding box center [205, 81] width 73 height 16
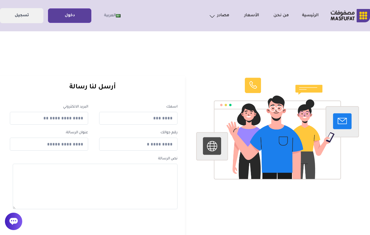
scroll to position [2, 0]
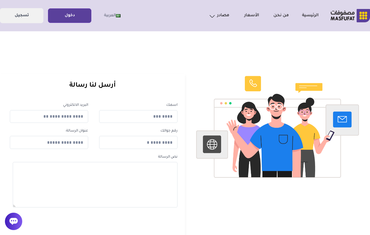
click at [70, 19] on link "دخول" at bounding box center [69, 15] width 43 height 13
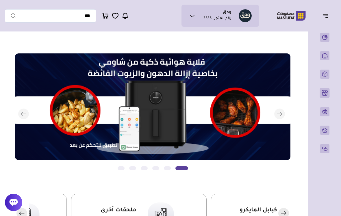
click at [20, 108] on button "التالي" at bounding box center [148, 114] width 276 height 121
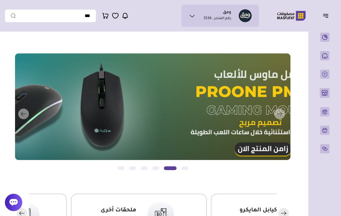
click at [103, 84] on button "التالي" at bounding box center [148, 114] width 276 height 121
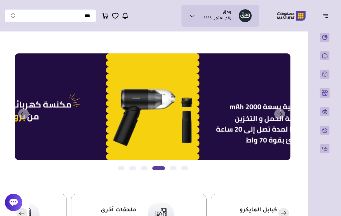
click at [20, 116] on button "التالي" at bounding box center [148, 114] width 276 height 121
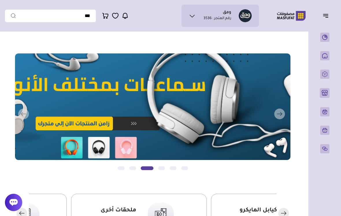
click at [95, 125] on button "التالي" at bounding box center [148, 114] width 276 height 121
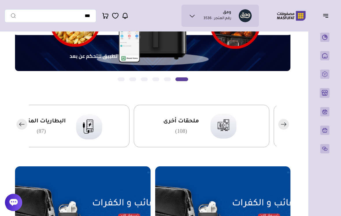
scroll to position [89, 0]
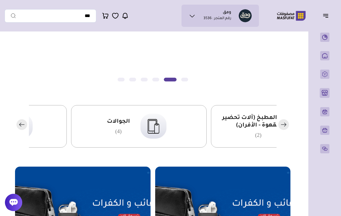
click at [114, 124] on span "الجوالات" at bounding box center [118, 122] width 23 height 8
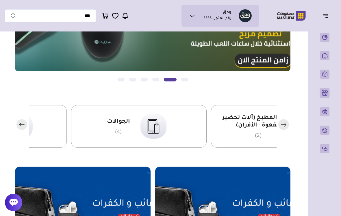
click at [159, 117] on img at bounding box center [153, 126] width 35 height 34
click at [153, 124] on img at bounding box center [153, 126] width 35 height 34
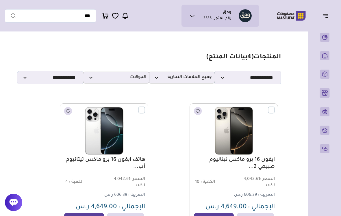
click at [275, 107] on label at bounding box center [275, 107] width 0 height 1
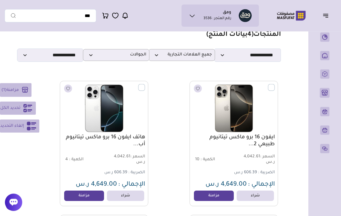
scroll to position [23, 0]
click at [27, 110] on icon at bounding box center [27, 108] width 9 height 9
click at [20, 93] on span "مزامنة" at bounding box center [14, 90] width 12 height 5
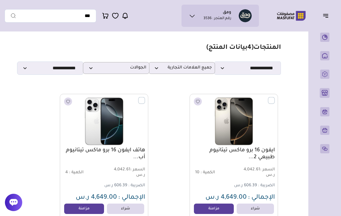
scroll to position [9, 0]
click at [327, 12] on icon "button" at bounding box center [325, 15] width 7 height 7
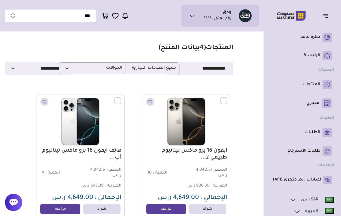
click at [322, 88] on link "المنتجات" at bounding box center [302, 84] width 59 height 9
click at [319, 99] on link "متجري ( 0 )" at bounding box center [302, 104] width 59 height 10
click at [321, 102] on link "متجري ( 0 )" at bounding box center [302, 104] width 59 height 10
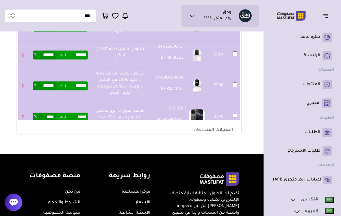
scroll to position [184, 0]
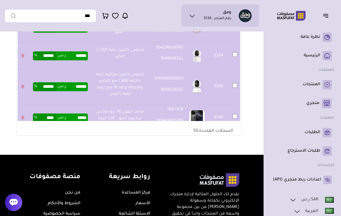
click at [223, 130] on div "السجلات المحددة: 53" at bounding box center [213, 130] width 54 height 10
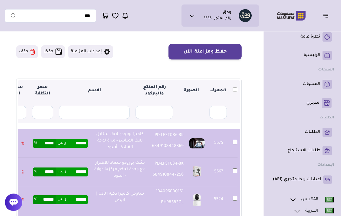
scroll to position [29, 0]
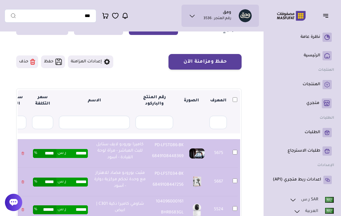
click at [229, 60] on button "حفظ ومزامنة الآن" at bounding box center [205, 62] width 73 height 16
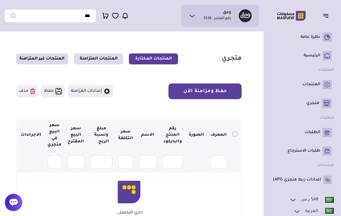
scroll to position [29, 0]
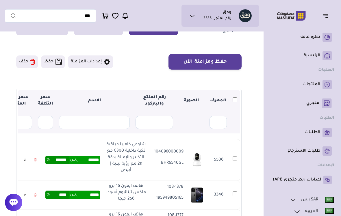
click at [231, 103] on th at bounding box center [235, 101] width 10 height 22
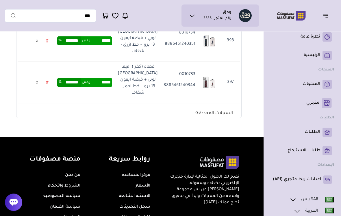
scroll to position [0, -9]
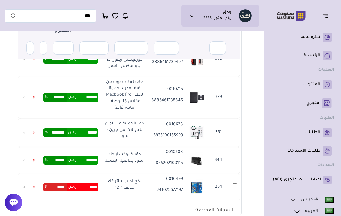
click at [87, 186] on input "****" at bounding box center [88, 187] width 22 height 9
type input "*"
type input "******"
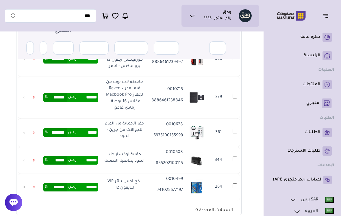
click at [89, 119] on td "***** ر.س ******* %" at bounding box center [70, 133] width 61 height 29
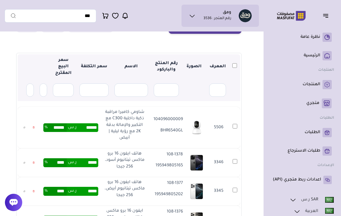
click at [232, 67] on th at bounding box center [234, 66] width 11 height 25
click at [230, 68] on th at bounding box center [234, 66] width 11 height 25
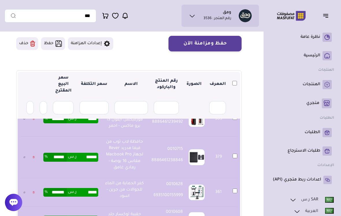
click at [226, 43] on span "بيانات حسابي" at bounding box center [232, 46] width 22 height 6
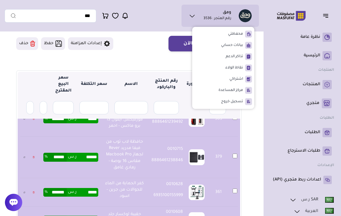
click at [255, 149] on div "متجري المنتجات المختارة المنتجات المتزامنة المنتجات غير المتزامنة حفظ ومزامنة ا…" at bounding box center [171, 141] width 332 height 308
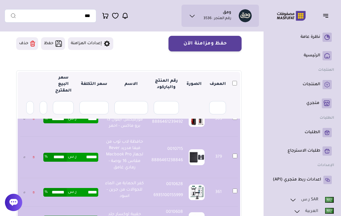
click at [247, 134] on section "متجري المنتجات المختارة المنتجات المتزامنة المنتجات غير المتزامنة حفظ ومزامنة ا…" at bounding box center [129, 141] width 249 height 308
click at [179, 43] on button "حفظ ومزامنة الآن" at bounding box center [205, 44] width 73 height 16
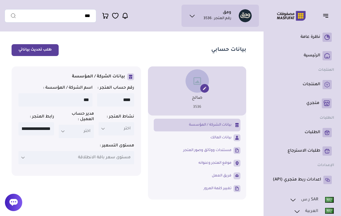
click at [315, 104] on p "متجري ( 0 )" at bounding box center [313, 104] width 13 height 6
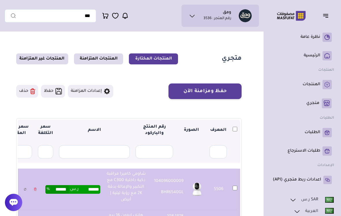
click at [233, 86] on button "حفظ ومزامنة الآن" at bounding box center [205, 92] width 73 height 16
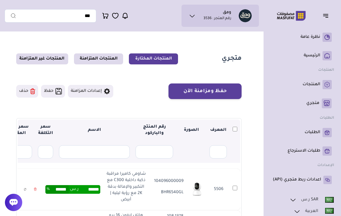
click at [234, 126] on th at bounding box center [235, 131] width 10 height 22
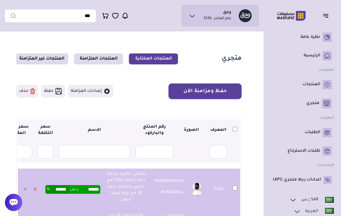
click at [281, 142] on ul "نظرة عامة ( 0 )" at bounding box center [303, 108] width 64 height 157
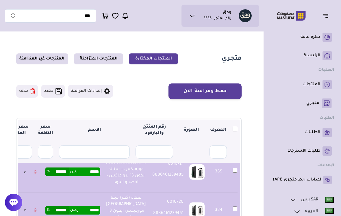
scroll to position [1118, 0]
click at [220, 90] on button "حفظ ومزامنة الآن" at bounding box center [205, 92] width 73 height 16
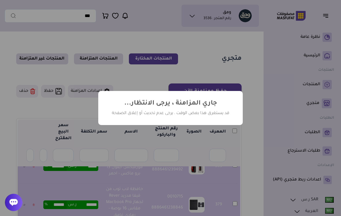
scroll to position [692, 0]
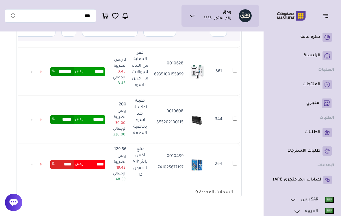
scroll to position [119, 0]
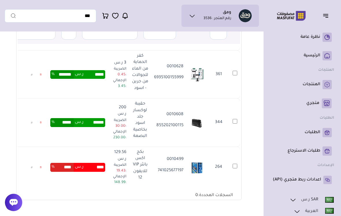
click at [93, 165] on input "****" at bounding box center [95, 167] width 22 height 9
type input "*"
click at [94, 99] on td "****** ر.س ***** %" at bounding box center [77, 123] width 61 height 48
type input "******"
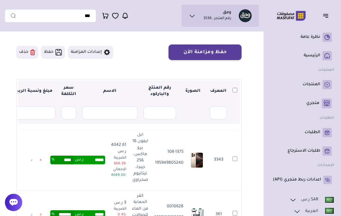
scroll to position [0, 0]
click at [89, 161] on input "*****" at bounding box center [95, 160] width 22 height 9
type input "*"
click at [103, 149] on td "** ر.س **** %" at bounding box center [77, 160] width 61 height 61
type input "*****"
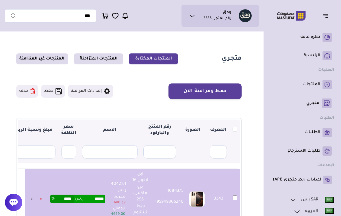
click at [226, 94] on button "حفظ ومزامنة الآن" at bounding box center [205, 92] width 73 height 16
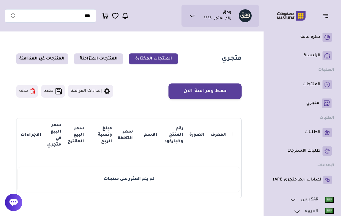
click at [320, 86] on link "المنتجات" at bounding box center [302, 84] width 59 height 9
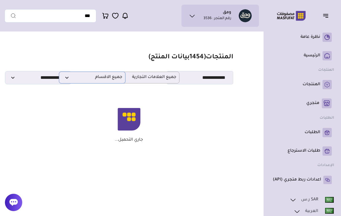
click at [66, 80] on span "جميع الاقسام" at bounding box center [92, 77] width 60 height 5
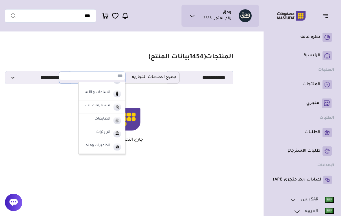
scroll to position [88, 0]
click at [30, 105] on div "لم يتم العثورعلى منتج جاري التحميل..." at bounding box center [128, 123] width 203 height 39
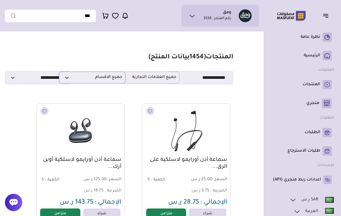
click at [67, 78] on span "جميع الاقسام" at bounding box center [92, 77] width 60 height 5
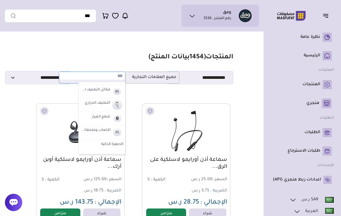
scroll to position [169, 0]
click at [113, 105] on img at bounding box center [117, 105] width 10 height 10
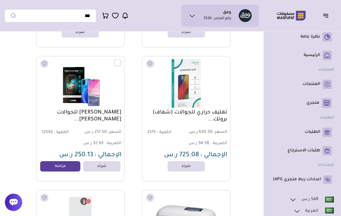
scroll to position [181, 0]
click at [121, 60] on label at bounding box center [121, 60] width 0 height 1
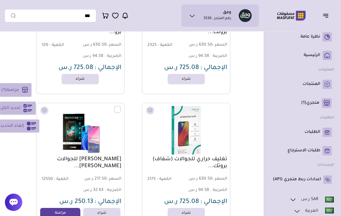
scroll to position [135, 0]
click at [121, 107] on label at bounding box center [121, 106] width 0 height 1
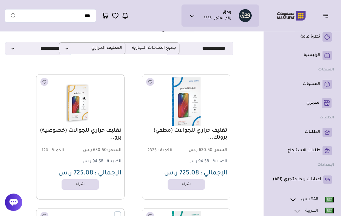
scroll to position [0, 0]
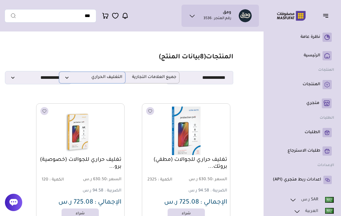
click at [71, 80] on span "التغليف الحراري" at bounding box center [92, 77] width 60 height 5
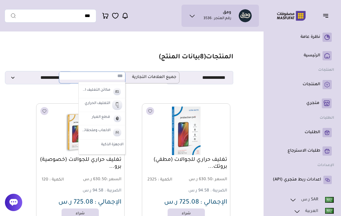
click at [112, 90] on img at bounding box center [117, 92] width 10 height 10
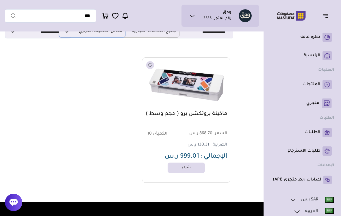
scroll to position [45, 0]
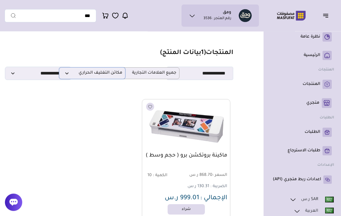
click at [65, 72] on span "مكائن التغليف الحراري" at bounding box center [92, 73] width 60 height 5
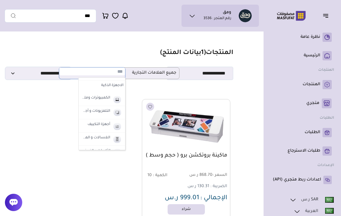
scroll to position [223, 0]
click at [98, 96] on label "الكمبيوترات وملحقاتها" at bounding box center [95, 99] width 31 height 8
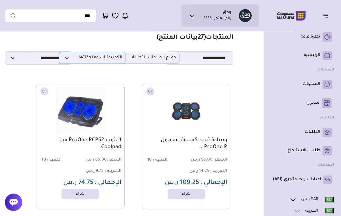
scroll to position [20, 0]
click at [71, 60] on span "الكمبيوترات وملحقاتها" at bounding box center [92, 57] width 60 height 5
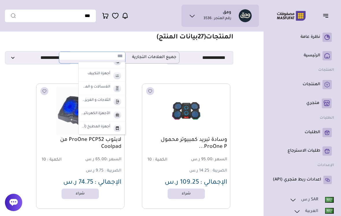
scroll to position [259, 0]
click at [111, 114] on label "الأجهزة الكهربائية (الدفايات-المكانس)" at bounding box center [95, 114] width 31 height 8
select select "**"
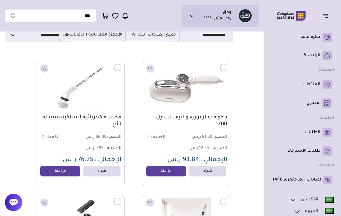
scroll to position [42, 0]
click at [113, 62] on div "مكنسة كهربائية لاسلكية متعددة الأغ... السعر : 66.30 ر.س الكمية : 2 9.95 ر.س" at bounding box center [80, 124] width 88 height 126
click at [121, 65] on label at bounding box center [121, 64] width 0 height 1
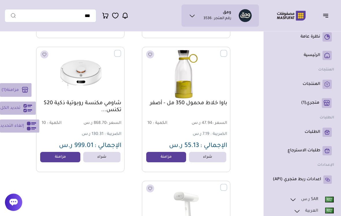
scroll to position [593, 0]
click at [121, 51] on label at bounding box center [121, 50] width 0 height 1
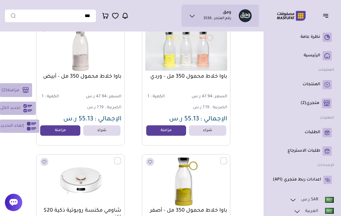
scroll to position [486, 0]
click at [21, 91] on icon at bounding box center [26, 90] width 10 height 10
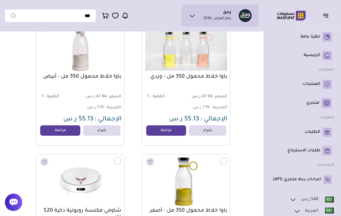
scroll to position [486, 0]
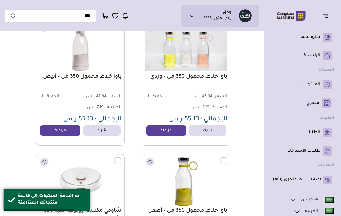
click at [320, 106] on link "متجري ( 0 )" at bounding box center [302, 104] width 59 height 10
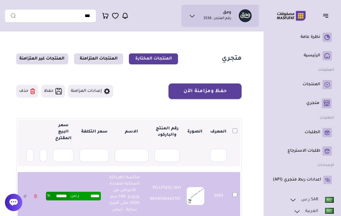
click at [229, 96] on button "حفظ ومزامنة الآن" at bounding box center [205, 92] width 73 height 16
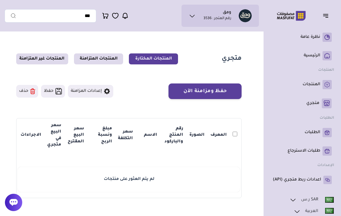
click at [319, 82] on p "المنتجات" at bounding box center [312, 85] width 18 height 6
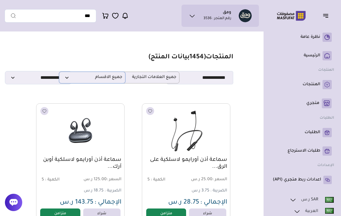
click at [70, 80] on span "جميع الاقسام" at bounding box center [92, 77] width 60 height 5
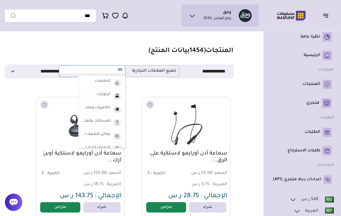
scroll to position [6, 0]
click at [98, 92] on label "الراوترات" at bounding box center [103, 95] width 16 height 8
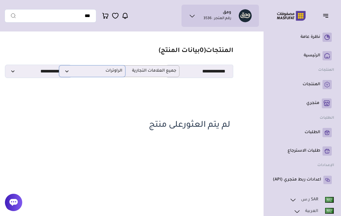
click at [70, 69] on span "الراوترات" at bounding box center [92, 71] width 60 height 5
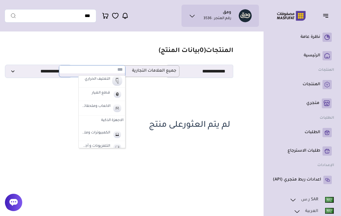
scroll to position [187, 0]
click at [99, 92] on label "قطع الغيار" at bounding box center [101, 93] width 20 height 8
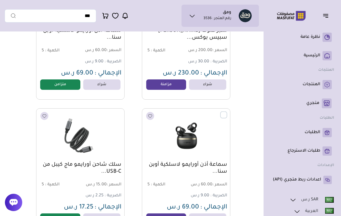
scroll to position [0, 0]
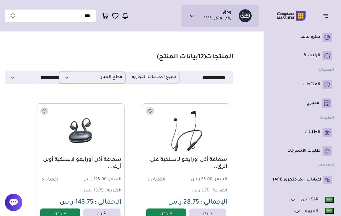
click at [64, 77] on span "قطع الغيار" at bounding box center [92, 77] width 60 height 5
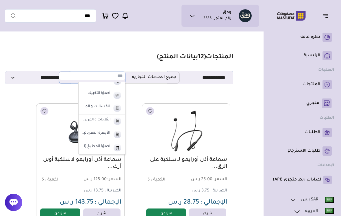
scroll to position [259, 0]
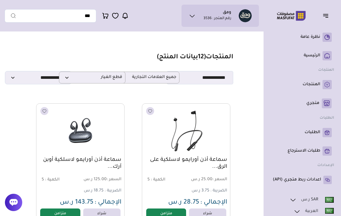
click at [69, 78] on span "قطع الغيار" at bounding box center [92, 77] width 60 height 5
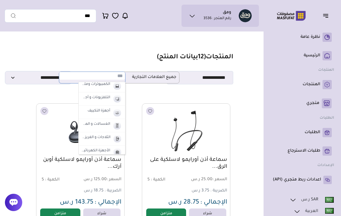
scroll to position [231, 0]
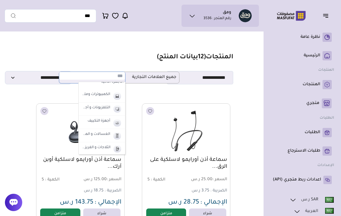
click at [89, 110] on label "التلفزيونات و أجهزة الترفية" at bounding box center [95, 108] width 31 height 8
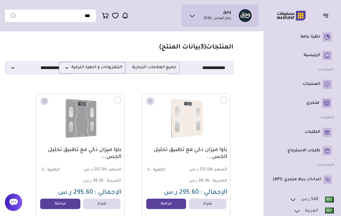
scroll to position [0, 0]
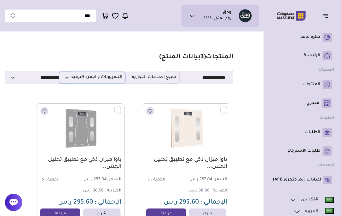
click at [67, 77] on span "التلفزيونات و أجهزة الترفية" at bounding box center [92, 77] width 60 height 5
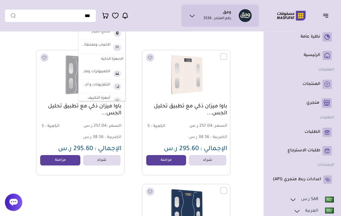
scroll to position [200, 0]
click at [116, 59] on label "الاجهزة الذكية" at bounding box center [102, 60] width 47 height 10
click at [112, 70] on label "الاجهزة الذكية" at bounding box center [104, 73] width 30 height 8
select select "**"
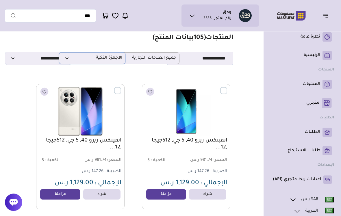
scroll to position [0, 0]
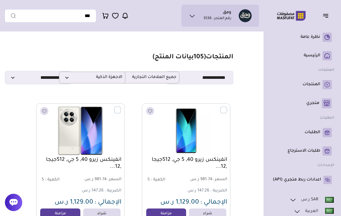
click at [227, 107] on label at bounding box center [227, 107] width 0 height 1
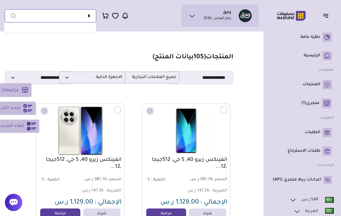
type input "*"
click at [20, 110] on button "تحديد الكل" at bounding box center [18, 108] width 36 height 13
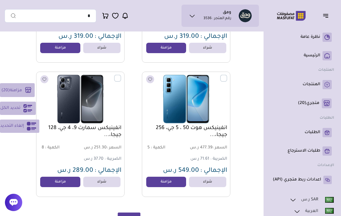
scroll to position [1238, 0]
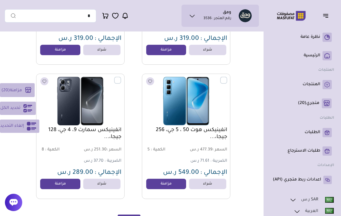
click at [25, 94] on rect at bounding box center [28, 90] width 10 height 10
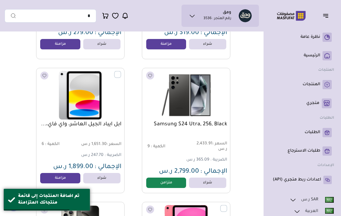
scroll to position [2049, 0]
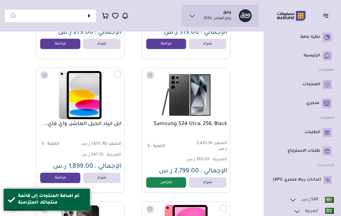
click at [121, 71] on label at bounding box center [121, 71] width 0 height 1
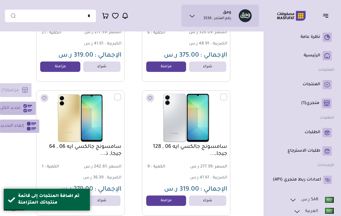
scroll to position [1890, 0]
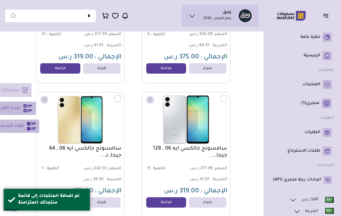
click at [227, 96] on label at bounding box center [227, 95] width 0 height 1
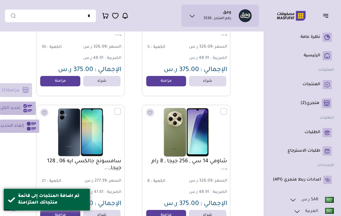
scroll to position [1743, 0]
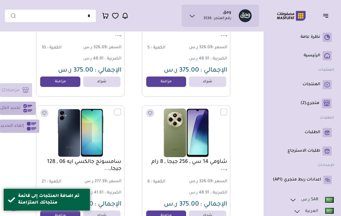
click at [121, 109] on label at bounding box center [121, 109] width 0 height 1
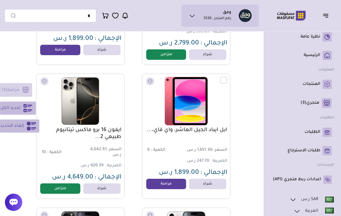
scroll to position [2177, 0]
click at [227, 78] on label at bounding box center [227, 77] width 0 height 1
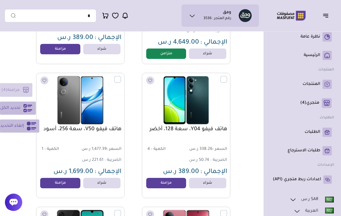
scroll to position [2581, 0]
click at [121, 77] on label at bounding box center [121, 76] width 0 height 1
click at [227, 77] on label at bounding box center [227, 76] width 0 height 1
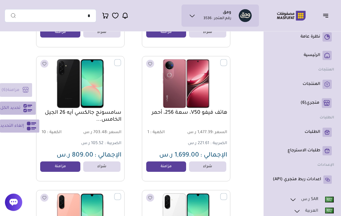
scroll to position [2732, 0]
click at [121, 60] on label at bounding box center [121, 59] width 0 height 1
click at [227, 60] on label at bounding box center [227, 59] width 0 height 1
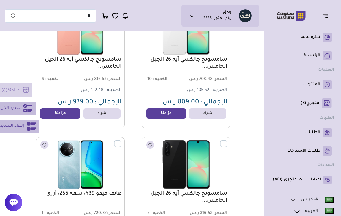
scroll to position [2928, 0]
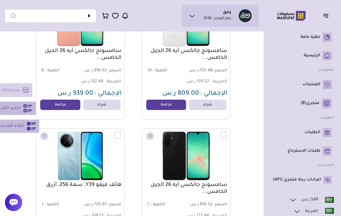
click at [223, 129] on div "سامسونج جالكسي آيه 26 الجيل الخامس... السعر : 816.52 ر.س الكمية : 7 122.48 ر.س" at bounding box center [186, 192] width 88 height 126
click at [227, 132] on label at bounding box center [227, 132] width 0 height 1
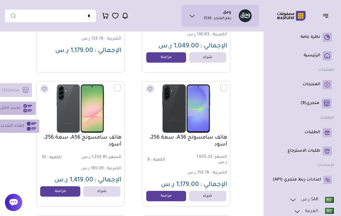
scroll to position [3513, 0]
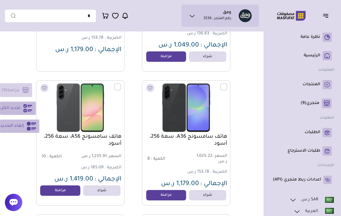
click at [227, 84] on label at bounding box center [227, 84] width 0 height 1
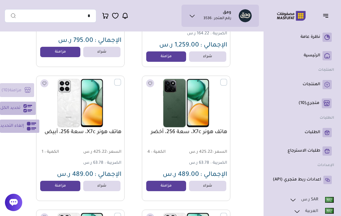
scroll to position [3920, 0]
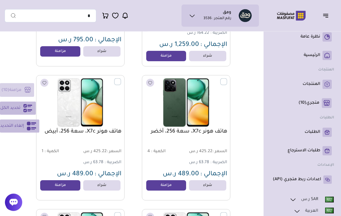
click at [121, 79] on label at bounding box center [121, 79] width 0 height 1
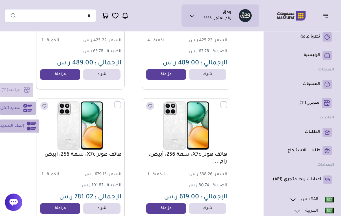
scroll to position [4031, 0]
click at [121, 102] on label at bounding box center [121, 102] width 0 height 1
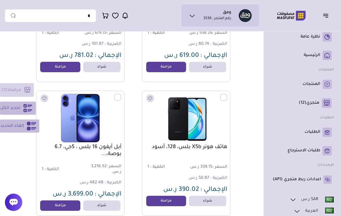
scroll to position [4173, 0]
click at [121, 95] on label at bounding box center [121, 94] width 0 height 1
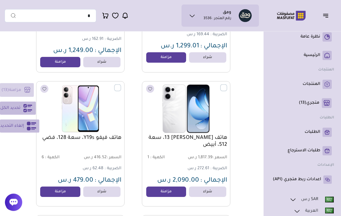
scroll to position [4451, 0]
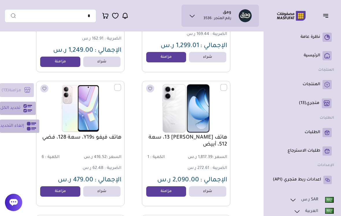
click at [227, 85] on label at bounding box center [227, 84] width 0 height 1
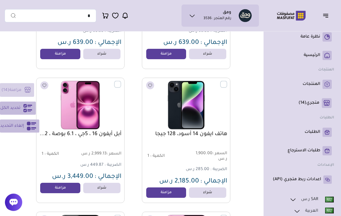
scroll to position [5126, 0]
click at [227, 82] on label at bounding box center [227, 81] width 0 height 1
click at [121, 82] on label at bounding box center [121, 81] width 0 height 1
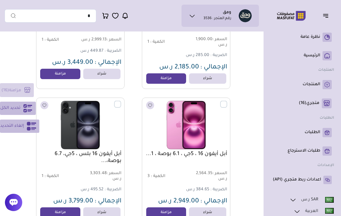
scroll to position [5241, 0]
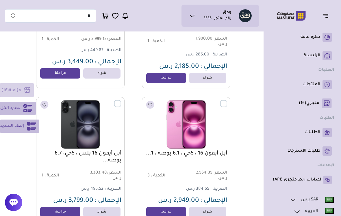
click at [121, 101] on label at bounding box center [121, 100] width 0 height 1
click at [227, 101] on label at bounding box center [227, 100] width 0 height 1
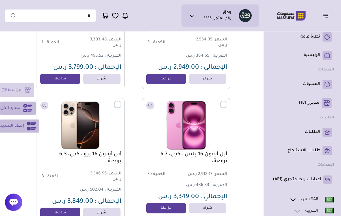
scroll to position [5408, 0]
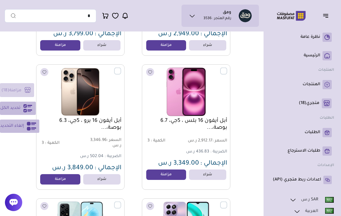
click at [121, 68] on label at bounding box center [121, 68] width 0 height 1
click at [227, 68] on label at bounding box center [227, 68] width 0 height 1
click at [120, 182] on link "شراء" at bounding box center [101, 179] width 37 height 10
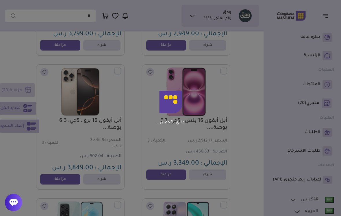
click at [128, 174] on div "جاري التحميل..." at bounding box center [170, 108] width 341 height 216
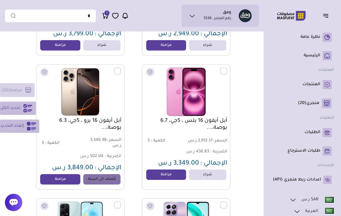
click at [16, 97] on div "مزامنة ( 20 ) تحديد الكل إلغاء التحديد" at bounding box center [19, 108] width 39 height 50
click at [226, 75] on img at bounding box center [186, 92] width 82 height 49
click at [227, 68] on label at bounding box center [227, 68] width 0 height 1
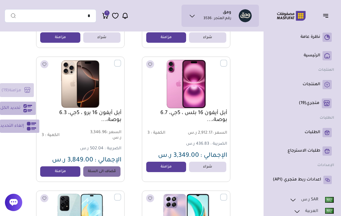
click at [15, 88] on div "مزامنة ( 19 ) تحديد الكل إلغاء التحديد" at bounding box center [19, 108] width 39 height 50
click at [121, 60] on label at bounding box center [121, 60] width 0 height 1
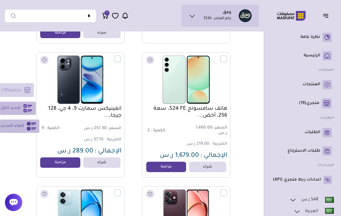
scroll to position [4738, 0]
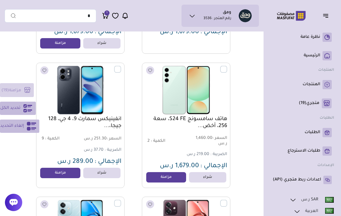
click at [21, 92] on div "مزامنة ( 19 ) تحديد الكل إلغاء التحديد" at bounding box center [19, 108] width 39 height 50
click at [22, 108] on button "تحديد الكل" at bounding box center [18, 108] width 36 height 13
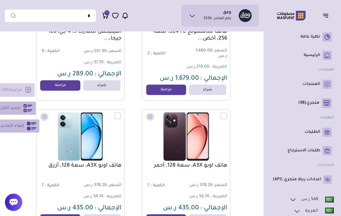
scroll to position [4826, 0]
click at [27, 112] on icon at bounding box center [27, 108] width 9 height 9
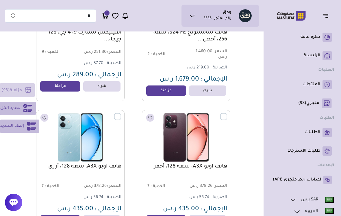
scroll to position [4814, 0]
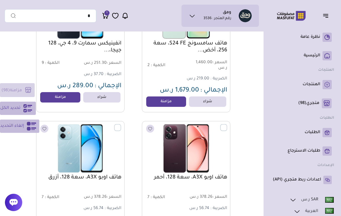
click at [31, 130] on icon at bounding box center [31, 126] width 9 height 9
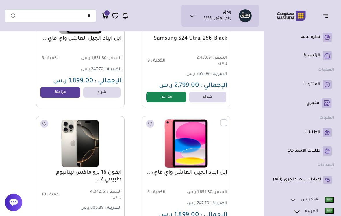
scroll to position [2136, 0]
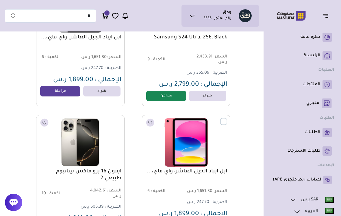
click at [227, 119] on label at bounding box center [227, 118] width 0 height 1
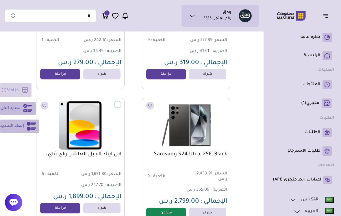
scroll to position [2006, 0]
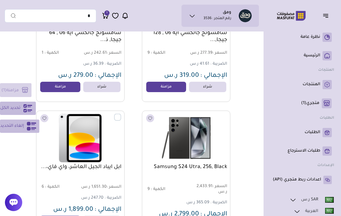
click at [121, 115] on label at bounding box center [121, 114] width 0 height 1
click at [18, 89] on div "مزامنة ( 2 ) تحديد الكل إلغاء التحديد" at bounding box center [19, 108] width 39 height 50
click at [121, 115] on label at bounding box center [121, 114] width 0 height 1
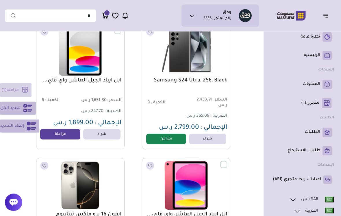
scroll to position [2093, 0]
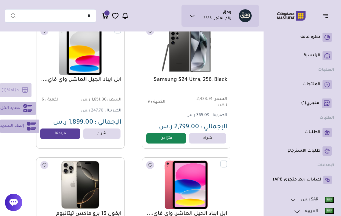
click at [227, 161] on label at bounding box center [227, 161] width 0 height 1
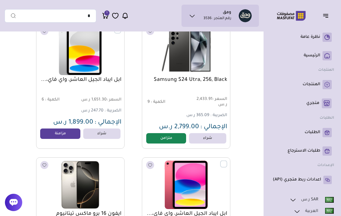
click at [58, 139] on link "مزامنة" at bounding box center [60, 134] width 40 height 10
click at [112, 216] on link "ايفون 16 برو ماكس تيتانيوم طبيعي 2..." at bounding box center [80, 218] width 82 height 14
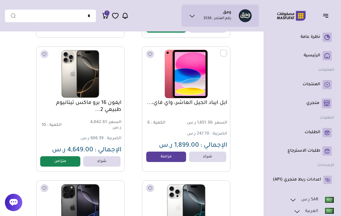
click at [317, 102] on p "متجري ( 0 )" at bounding box center [313, 104] width 13 height 6
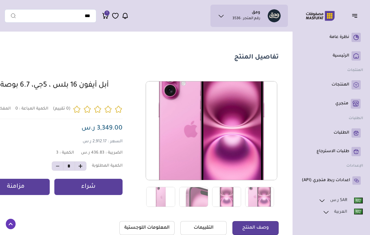
scroll to position [10, 0]
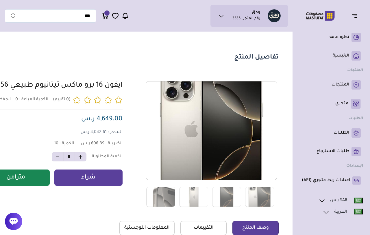
scroll to position [10, 0]
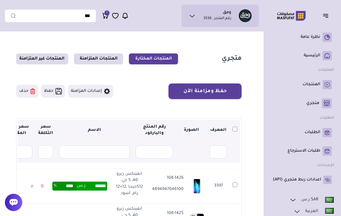
click at [231, 130] on th at bounding box center [235, 131] width 10 height 22
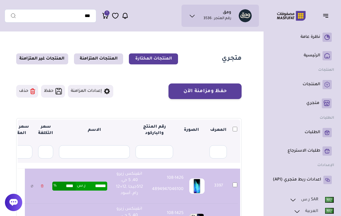
click at [31, 93] on icon at bounding box center [32, 91] width 5 height 6
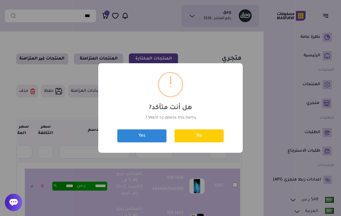
click at [149, 134] on button "Yes" at bounding box center [141, 136] width 49 height 13
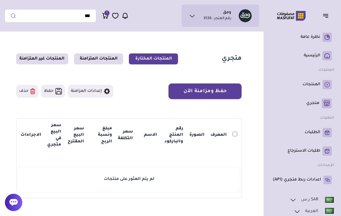
click at [323, 80] on icon at bounding box center [327, 84] width 9 height 9
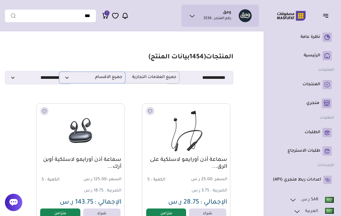
click at [67, 79] on span "جميع الاقسام" at bounding box center [92, 77] width 60 height 5
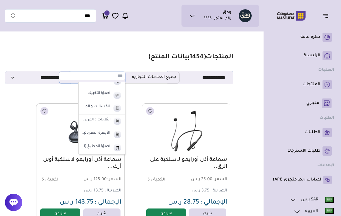
scroll to position [259, 0]
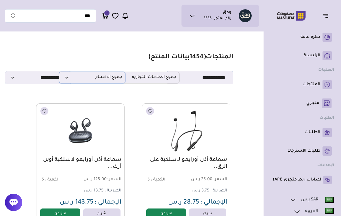
click at [68, 80] on span "جميع الاقسام" at bounding box center [92, 77] width 60 height 5
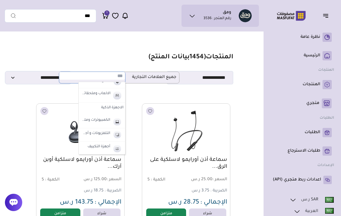
scroll to position [205, 0]
click at [117, 108] on label "الاجهزة الذكية" at bounding box center [102, 109] width 47 height 10
click at [113, 121] on label "الاجهزة الذكية" at bounding box center [104, 121] width 30 height 8
select select "**"
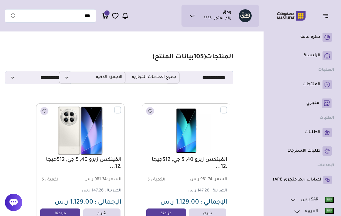
click at [227, 107] on label at bounding box center [227, 107] width 0 height 1
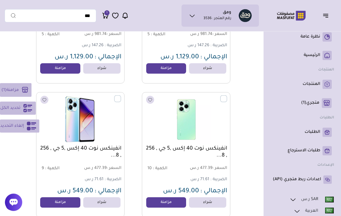
scroll to position [145, 0]
click at [121, 96] on label at bounding box center [121, 95] width 0 height 1
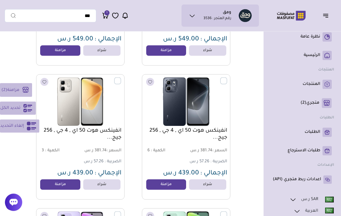
scroll to position [297, 0]
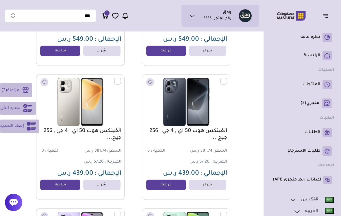
click at [227, 78] on label at bounding box center [227, 78] width 0 height 1
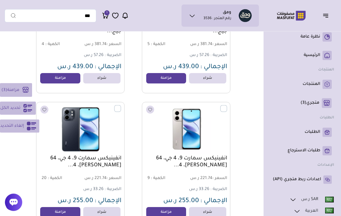
scroll to position [538, 0]
click at [121, 106] on label at bounding box center [121, 105] width 0 height 1
click at [21, 94] on button "مزامنة ( 4 )" at bounding box center [16, 90] width 32 height 14
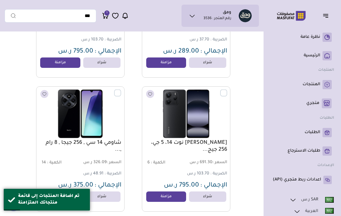
scroll to position [1494, 0]
click at [227, 90] on label at bounding box center [227, 89] width 0 height 1
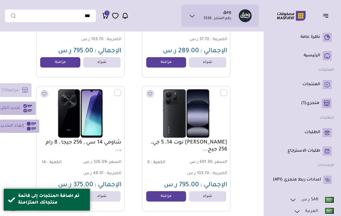
click at [121, 90] on label at bounding box center [121, 89] width 0 height 1
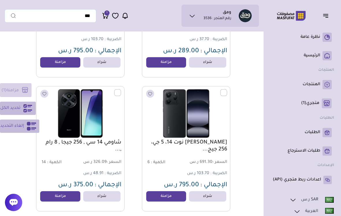
click at [121, 90] on label at bounding box center [121, 89] width 0 height 1
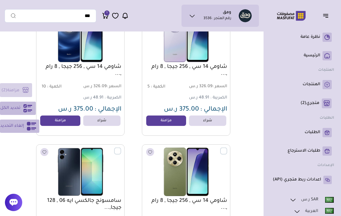
scroll to position [1704, 0]
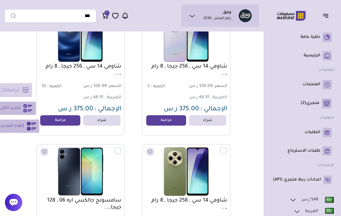
click at [121, 148] on label at bounding box center [121, 147] width 0 height 1
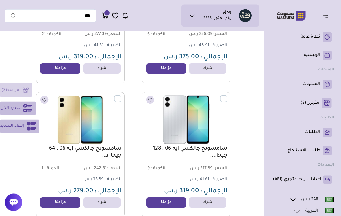
scroll to position [1890, 0]
click at [227, 96] on label at bounding box center [227, 95] width 0 height 1
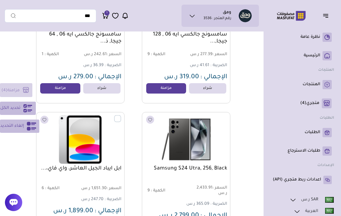
scroll to position [2039, 0]
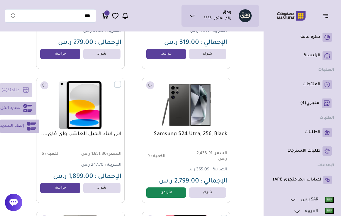
click at [21, 94] on div "مزامنة ( 4 ) تحديد الكل إلغاء التحديد" at bounding box center [19, 108] width 39 height 50
click at [317, 102] on p "متجري ( 4 )" at bounding box center [309, 104] width 19 height 6
click at [172, 138] on link "Samsung S24 Utra, 256, Black" at bounding box center [186, 134] width 82 height 7
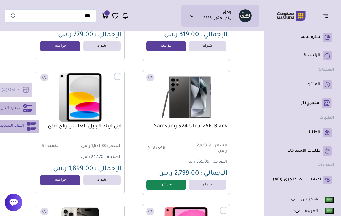
click at [313, 102] on p "متجري ( 4 )" at bounding box center [309, 104] width 19 height 6
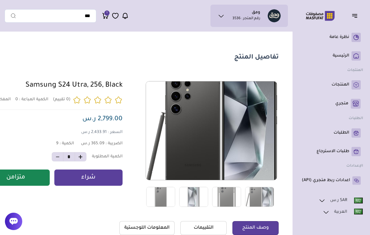
scroll to position [10, 0]
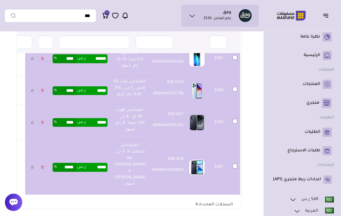
scroll to position [110, 0]
click at [108, 86] on input "*****" at bounding box center [97, 90] width 22 height 9
type input "****"
click at [108, 86] on input "****" at bounding box center [97, 90] width 22 height 9
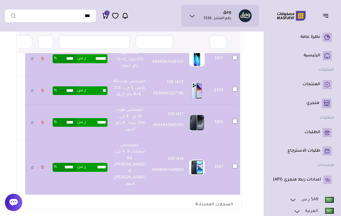
type input "*"
click at [92, 110] on td "***** ر.س **** %" at bounding box center [80, 122] width 61 height 35
type input "******"
type input "*****"
click at [108, 86] on input "******" at bounding box center [97, 90] width 22 height 9
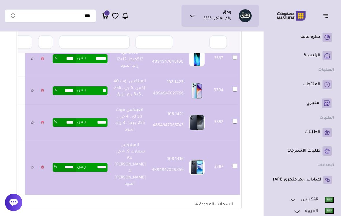
type input "*"
click at [77, 116] on td "***** ر.س **** %" at bounding box center [80, 122] width 61 height 35
type input "******"
type input "*****"
click at [108, 127] on input "*****" at bounding box center [97, 122] width 22 height 9
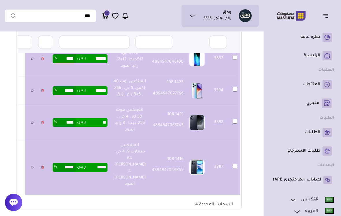
type input "*"
click at [88, 106] on td "*** ر.س **** %" at bounding box center [80, 122] width 61 height 35
type input "******"
type input "*****"
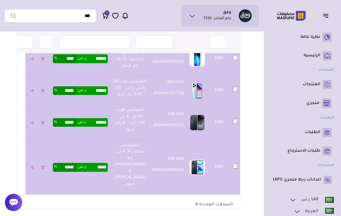
click at [105, 172] on input "*****" at bounding box center [97, 167] width 22 height 9
type input "*"
click at [64, 105] on td "****** ر.س ***** %" at bounding box center [80, 122] width 61 height 35
type input "******"
type input "*****"
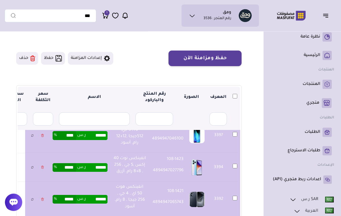
scroll to position [0, 0]
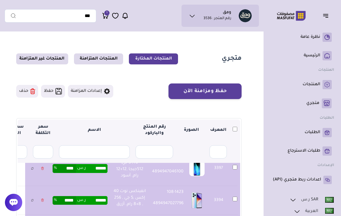
click at [211, 91] on button "حفظ ومزامنة الآن" at bounding box center [205, 92] width 73 height 16
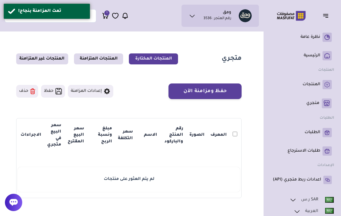
click at [318, 88] on link "المنتجات" at bounding box center [302, 84] width 59 height 9
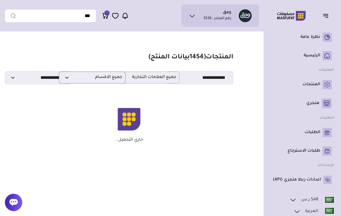
click at [68, 80] on span "جميع الاقسام" at bounding box center [92, 77] width 60 height 5
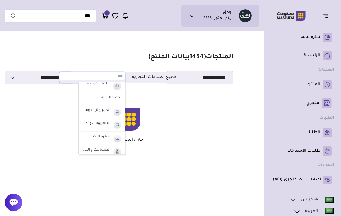
scroll to position [215, 0]
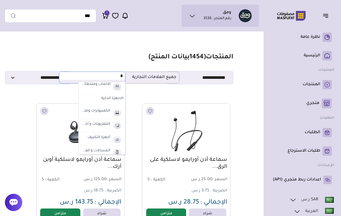
type input "*"
click at [114, 145] on li "الكمبيوترات وملحقاتها" at bounding box center [102, 151] width 47 height 13
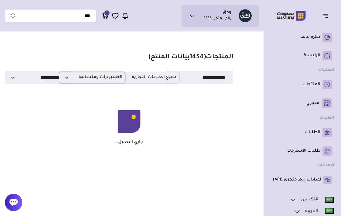
click at [68, 80] on span "الكمبيوترات وملحقاتها" at bounding box center [92, 77] width 60 height 5
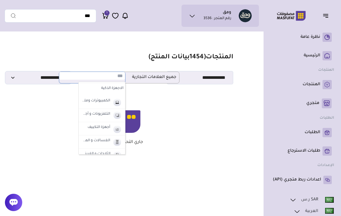
scroll to position [220, 0]
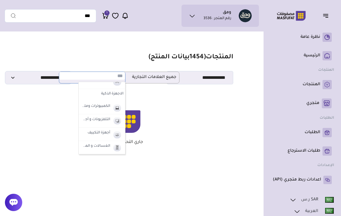
click at [111, 89] on li "الالعاب وملحقاتها" at bounding box center [102, 82] width 47 height 14
select select "**"
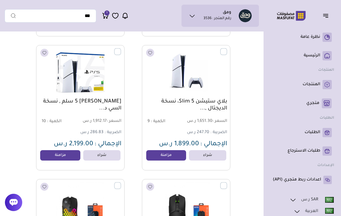
scroll to position [1534, 0]
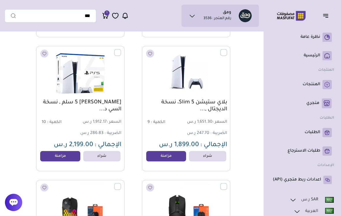
click at [155, 161] on link "مزامنة" at bounding box center [166, 156] width 40 height 10
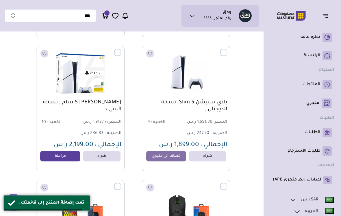
click at [54, 160] on link "مزامنة" at bounding box center [60, 156] width 40 height 10
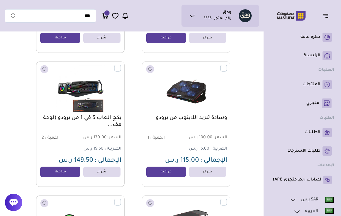
scroll to position [1787, 0]
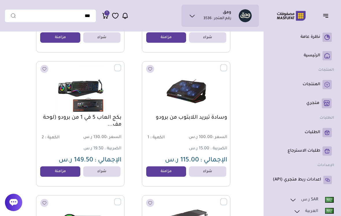
click at [160, 174] on link "مزامنة" at bounding box center [166, 172] width 40 height 10
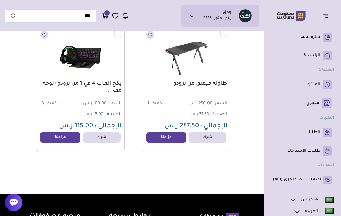
scroll to position [1956, 0]
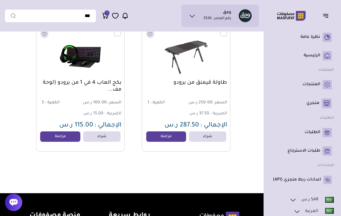
click at [101, 100] on span "السعر : 100.00 ر.س" at bounding box center [101, 102] width 40 height 5
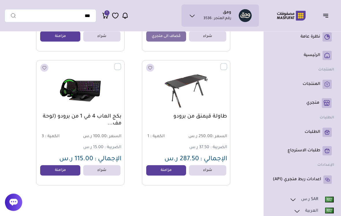
scroll to position [1922, 0]
click at [84, 132] on div "بكج العاب 4 في 1 من برودو (لوحة مف... السعر : 100.00 ر.س الكمية : 3 الضريبة : 1…" at bounding box center [80, 139] width 82 height 51
click at [63, 172] on link "مزامنة" at bounding box center [60, 171] width 40 height 10
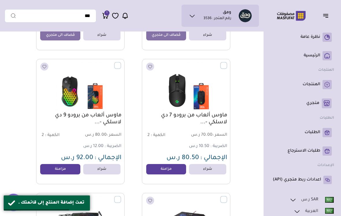
scroll to position [1655, 0]
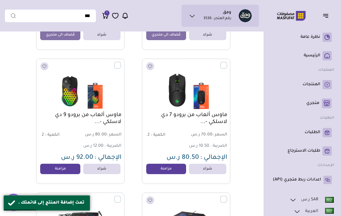
click at [170, 169] on link "مزامنة" at bounding box center [166, 169] width 40 height 10
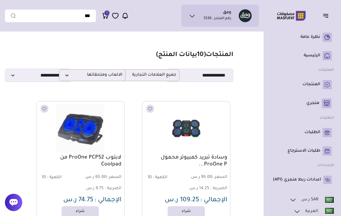
scroll to position [0, 0]
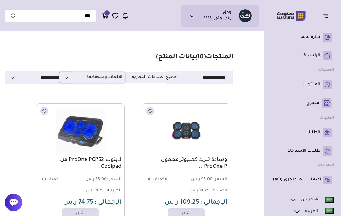
click at [63, 80] on span "الالعاب وملحقاتها" at bounding box center [92, 77] width 60 height 5
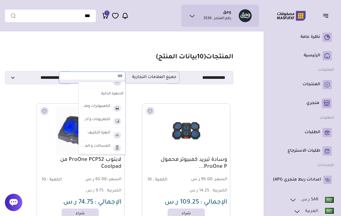
click at [318, 104] on p "متجري ( 0 )" at bounding box center [313, 104] width 13 height 6
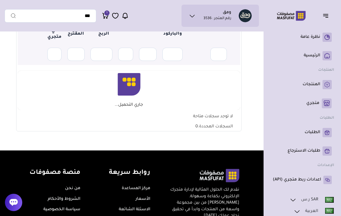
scroll to position [107, 0]
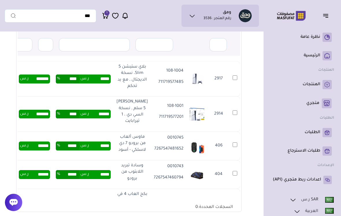
click at [103, 83] on input "*****" at bounding box center [100, 79] width 22 height 9
type input "*"
type input "*****"
type input "****"
type input "*******"
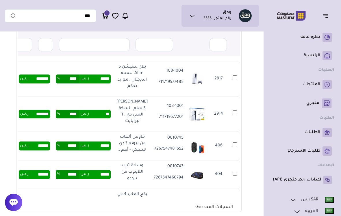
type input "*"
click at [75, 115] on td "*** ر.س **** %" at bounding box center [83, 114] width 61 height 35
type input "******"
type input "****"
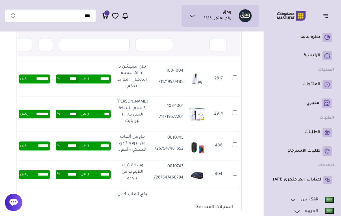
type input "*******"
type input "*****"
click at [240, 132] on td "2914" at bounding box center [235, 114] width 10 height 35
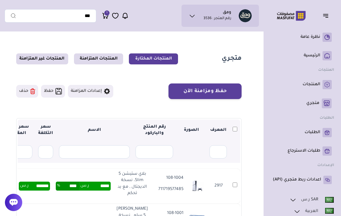
click at [237, 127] on th at bounding box center [235, 131] width 10 height 22
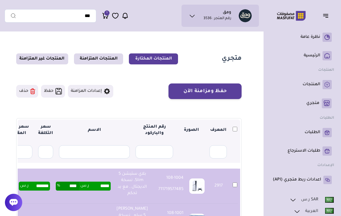
click at [224, 89] on button "حفظ ومزامنة الآن" at bounding box center [205, 92] width 73 height 16
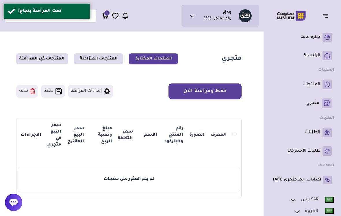
click at [213, 132] on th "المعرف" at bounding box center [219, 136] width 22 height 32
click at [319, 87] on p "المنتجات" at bounding box center [312, 85] width 18 height 6
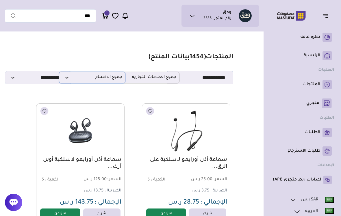
click at [67, 75] on p "جميع الاقسام" at bounding box center [92, 78] width 67 height 12
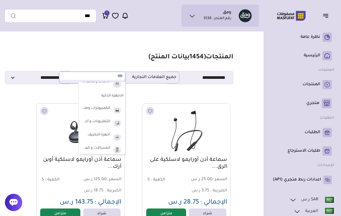
scroll to position [217, 0]
click at [108, 96] on label "الاجهزة الذكية" at bounding box center [102, 96] width 47 height 10
click at [102, 108] on label "الاجهزة الذكية" at bounding box center [104, 109] width 30 height 8
select select "**"
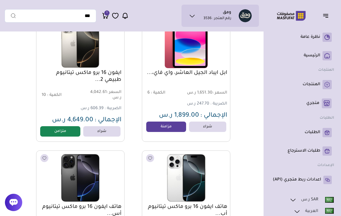
scroll to position [2234, 0]
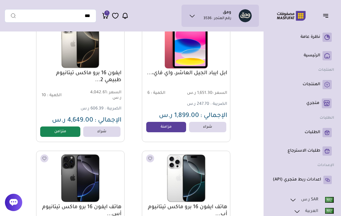
click at [172, 132] on link "مزامنة" at bounding box center [166, 127] width 40 height 10
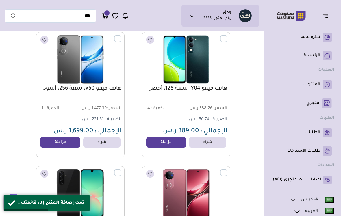
scroll to position [2607, 0]
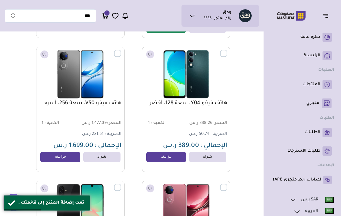
click at [44, 163] on link "مزامنة" at bounding box center [60, 157] width 40 height 10
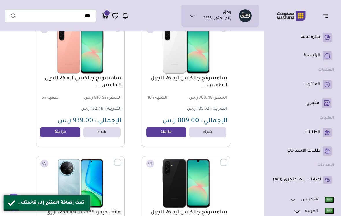
scroll to position [2973, 0]
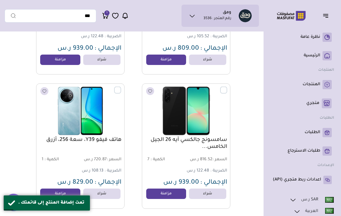
click at [171, 192] on link "مزامنة" at bounding box center [166, 194] width 40 height 10
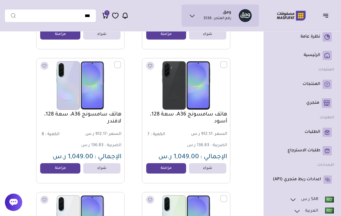
scroll to position [3268, 0]
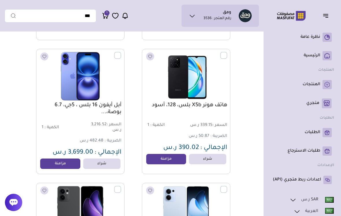
click at [55, 167] on link "مزامنة" at bounding box center [60, 164] width 40 height 10
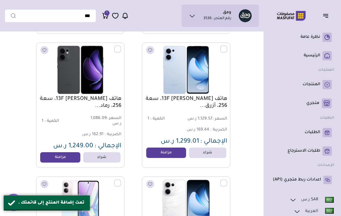
click at [52, 161] on link "مزامنة" at bounding box center [60, 157] width 40 height 10
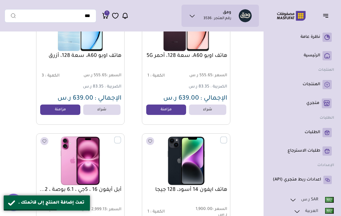
scroll to position [5200, 0]
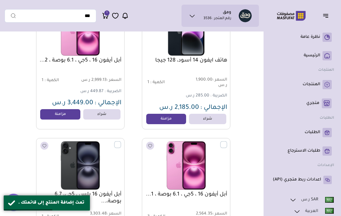
click at [57, 120] on link "مزامنة" at bounding box center [60, 114] width 40 height 10
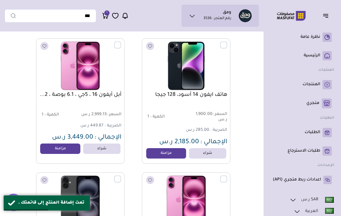
scroll to position [5164, 0]
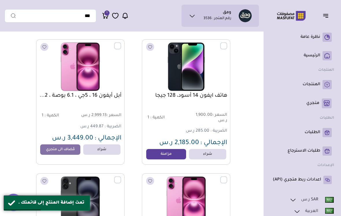
click at [167, 156] on link "مزامنة" at bounding box center [166, 154] width 40 height 10
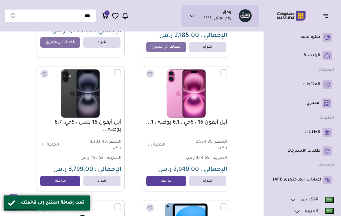
scroll to position [5318, 0]
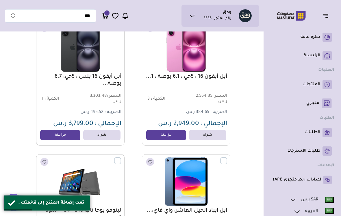
click at [55, 137] on link "مزامنة" at bounding box center [60, 135] width 40 height 10
click at [168, 140] on link "مزامنة" at bounding box center [166, 135] width 40 height 10
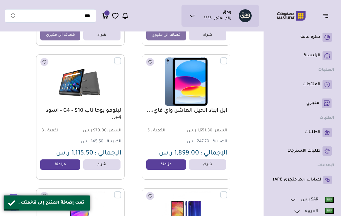
scroll to position [5428, 0]
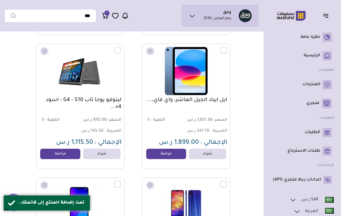
click at [170, 156] on link "مزامنة" at bounding box center [166, 154] width 40 height 10
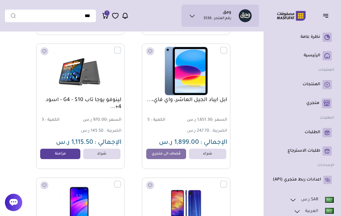
click at [54, 158] on link "مزامنة" at bounding box center [60, 154] width 40 height 10
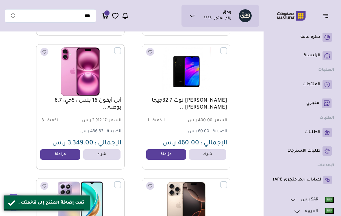
scroll to position [5696, 0]
click at [57, 156] on link "مزامنة" at bounding box center [60, 154] width 40 height 10
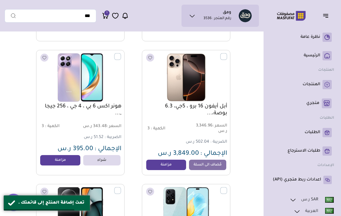
scroll to position [5844, 0]
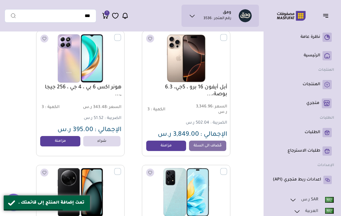
click at [176, 149] on link "مزامنة" at bounding box center [166, 146] width 40 height 10
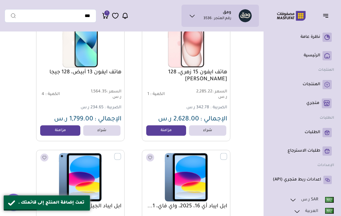
scroll to position [6670, 0]
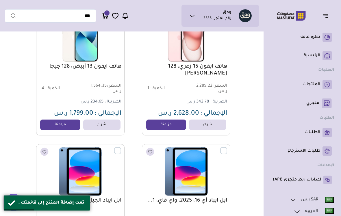
click at [56, 127] on link "مزامنة" at bounding box center [60, 125] width 40 height 10
click at [169, 130] on link "مزامنة" at bounding box center [166, 125] width 40 height 10
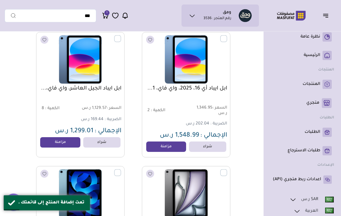
scroll to position [6783, 0]
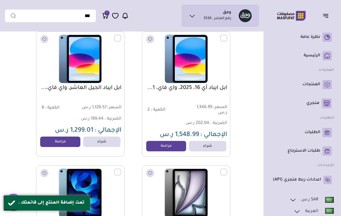
click at [173, 149] on link "مزامنة" at bounding box center [166, 146] width 40 height 10
click at [51, 143] on link "مزامنة" at bounding box center [60, 142] width 40 height 10
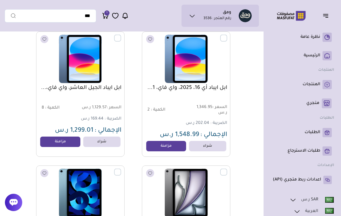
click at [310, 105] on p "متجري ( 0 )" at bounding box center [313, 104] width 13 height 6
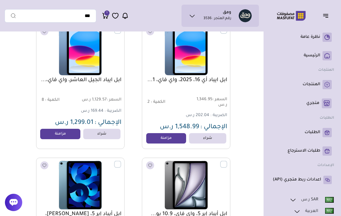
click at [318, 108] on link "متجري ( 0 )" at bounding box center [302, 104] width 59 height 10
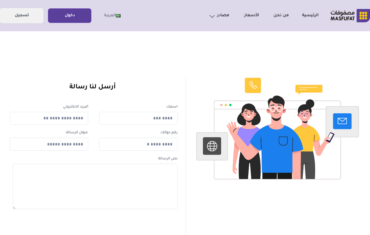
scroll to position [2, 0]
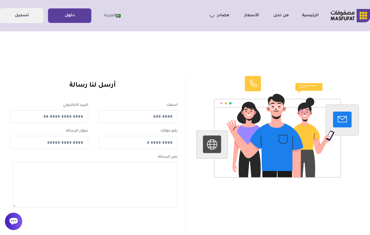
click at [69, 14] on link "دخول" at bounding box center [69, 15] width 43 height 13
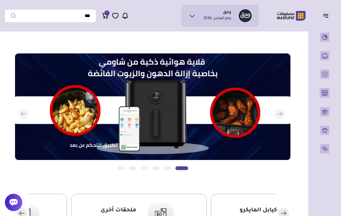
click at [324, 17] on icon "button" at bounding box center [325, 15] width 7 height 7
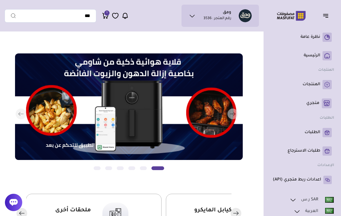
click at [319, 86] on p "المنتجات" at bounding box center [312, 85] width 18 height 6
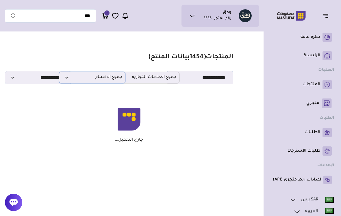
click at [67, 80] on span "جميع الاقسام" at bounding box center [92, 77] width 60 height 5
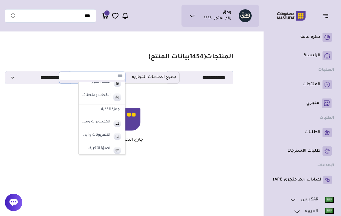
scroll to position [206, 0]
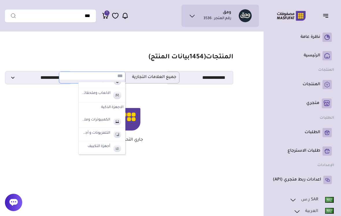
click at [118, 107] on label "الاجهزة الذكية" at bounding box center [102, 108] width 47 height 10
click at [112, 120] on label "الاجهزة الذكية" at bounding box center [104, 121] width 30 height 8
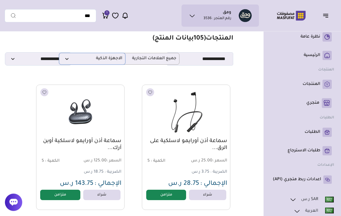
scroll to position [0, 0]
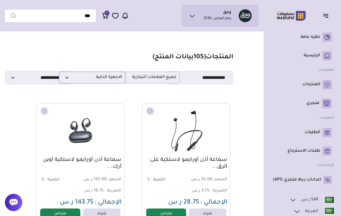
click at [68, 73] on p "الاجهزة الذكية" at bounding box center [92, 78] width 67 height 12
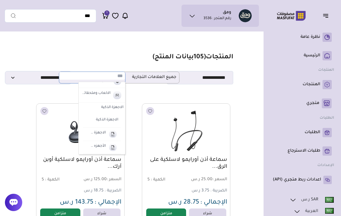
click at [95, 106] on label "الاجهزة الذكية" at bounding box center [102, 108] width 47 height 10
click at [106, 106] on label "الاجهزة الذكية" at bounding box center [102, 108] width 47 height 10
click at [106, 117] on label "الاجهزة الذكية" at bounding box center [104, 121] width 30 height 8
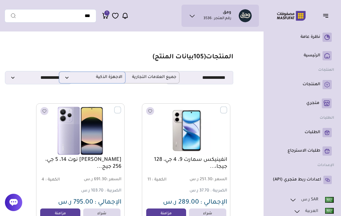
click at [66, 80] on span "الاجهزة الذكية" at bounding box center [92, 77] width 60 height 5
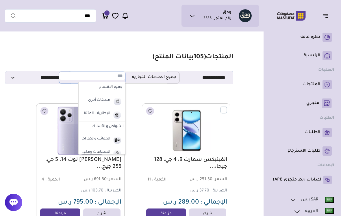
scroll to position [0, 0]
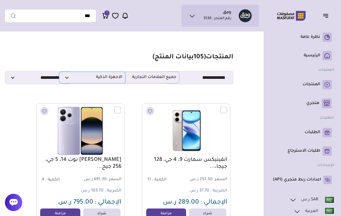
click at [75, 82] on p "الاجهزة الذكية" at bounding box center [92, 78] width 67 height 12
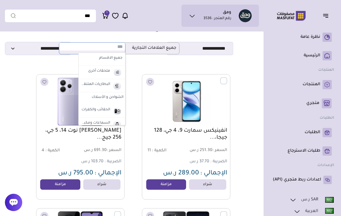
click at [104, 95] on label "الشواحن و الأسلاك" at bounding box center [102, 98] width 47 height 10
click at [107, 110] on label "الشواحن و الأسلاك" at bounding box center [104, 110] width 30 height 8
select select "*"
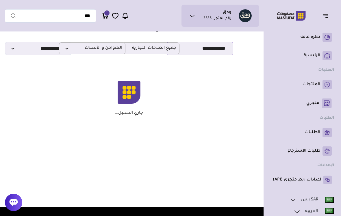
click at [217, 48] on select "**********" at bounding box center [200, 48] width 67 height 13
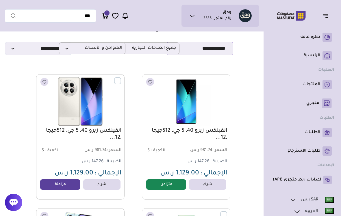
click at [220, 49] on select "**********" at bounding box center [200, 48] width 67 height 13
select select "*********"
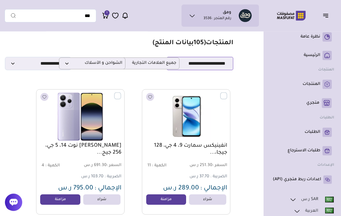
scroll to position [14, 0]
click at [71, 69] on p "الشواحن و الأسلاك" at bounding box center [92, 64] width 67 height 12
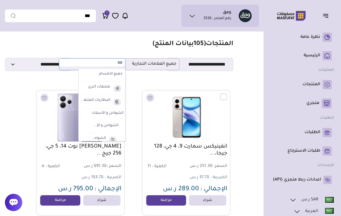
scroll to position [13, 0]
click at [106, 125] on label "الشواحن و الأسلاك" at bounding box center [104, 127] width 30 height 8
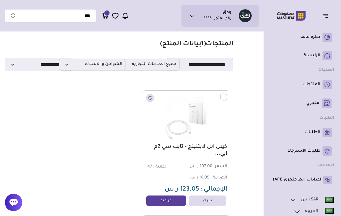
click at [227, 94] on label at bounding box center [227, 94] width 0 height 1
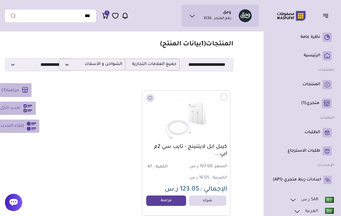
click at [174, 201] on link "مزامنة" at bounding box center [166, 201] width 40 height 10
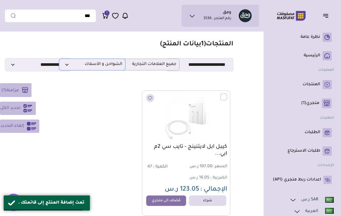
click at [63, 60] on p "الشواحن و الأسلاك" at bounding box center [92, 65] width 67 height 12
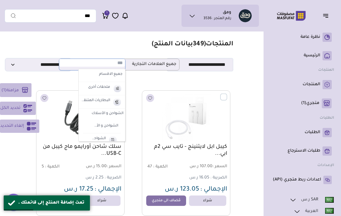
scroll to position [0, 0]
click at [40, 46] on section "**********" at bounding box center [129, 55] width 209 height 31
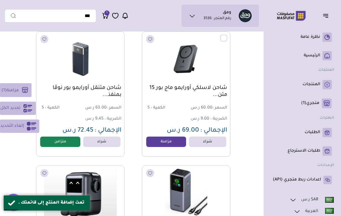
scroll to position [339, 0]
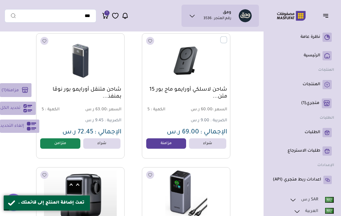
click at [167, 143] on link "مزامنة" at bounding box center [166, 144] width 40 height 10
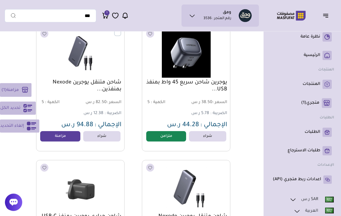
scroll to position [728, 0]
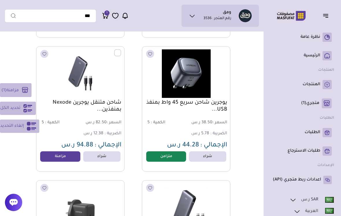
click at [57, 152] on link "مزامنة" at bounding box center [60, 157] width 40 height 10
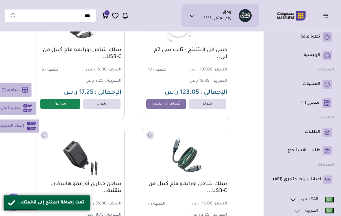
scroll to position [0, 0]
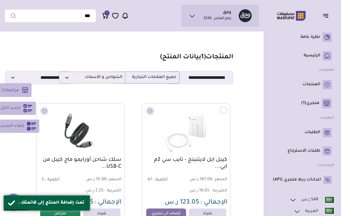
click at [131, 79] on span "جميع العلامات التجارية" at bounding box center [146, 77] width 60 height 5
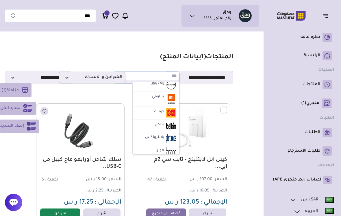
scroll to position [311, 0]
click at [169, 98] on img at bounding box center [171, 99] width 10 height 11
select select "*"
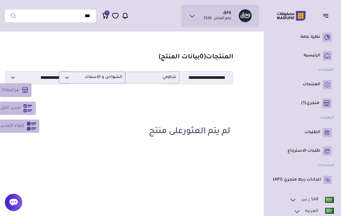
click at [71, 79] on span "الشواحن و الأسلاك" at bounding box center [92, 77] width 60 height 5
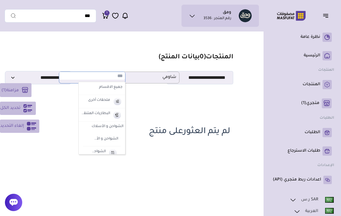
click at [115, 88] on label "جميع الاقسام" at bounding box center [101, 88] width 43 height 8
select select "*"
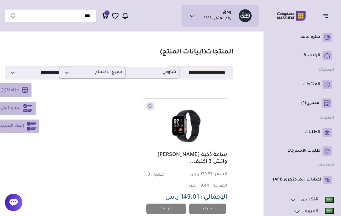
scroll to position [5, 0]
click at [165, 75] on span "شاومي" at bounding box center [146, 72] width 60 height 5
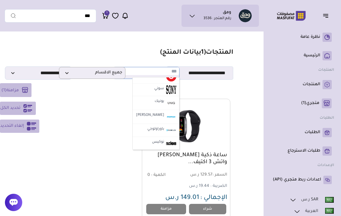
scroll to position [421, 0]
click at [170, 87] on img at bounding box center [171, 89] width 10 height 9
select select "**"
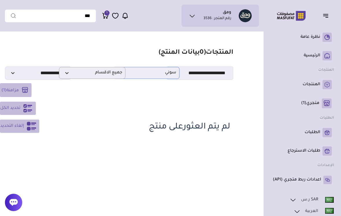
click at [171, 71] on span "سوني" at bounding box center [146, 72] width 60 height 5
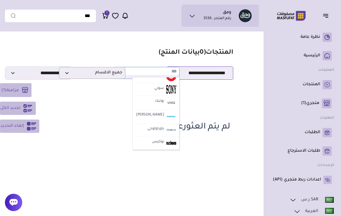
click at [215, 71] on select "**********" at bounding box center [200, 73] width 67 height 13
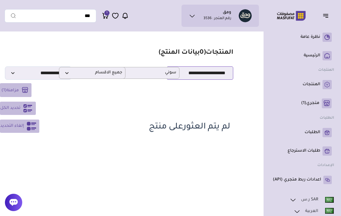
select select "*"
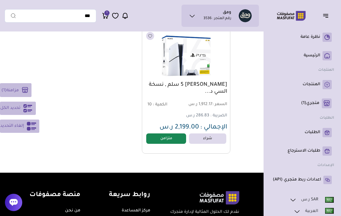
scroll to position [209, 0]
click at [169, 140] on link "متزامن" at bounding box center [166, 139] width 40 height 10
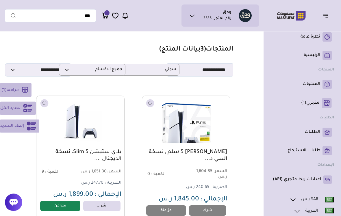
scroll to position [8, 0]
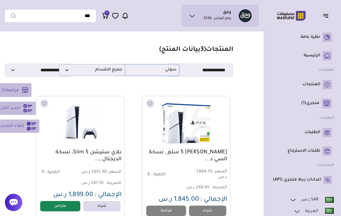
click at [166, 71] on span "سوني" at bounding box center [146, 69] width 60 height 5
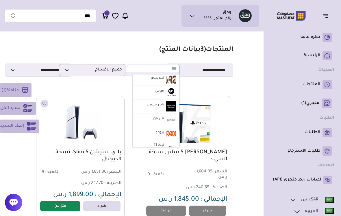
scroll to position [559, 0]
click at [167, 103] on img at bounding box center [171, 107] width 10 height 10
select select "**"
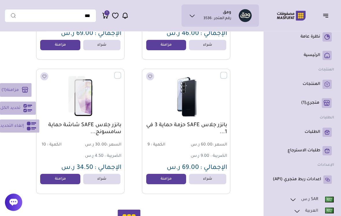
scroll to position [1242, 0]
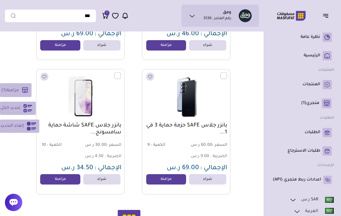
click at [23, 115] on button "تحديد الكل" at bounding box center [18, 108] width 36 height 13
click at [18, 91] on button "مزامنة ( 20 )" at bounding box center [17, 90] width 35 height 14
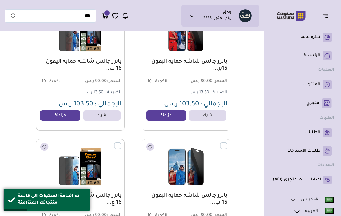
scroll to position [0, 0]
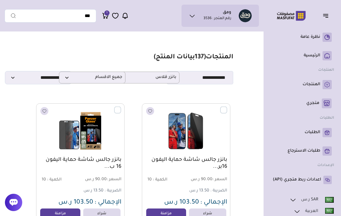
click at [320, 101] on link "متجري ( 0 )" at bounding box center [302, 104] width 59 height 10
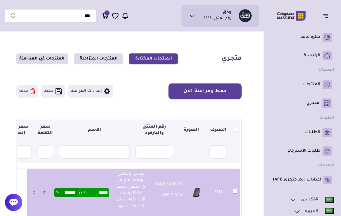
click at [227, 91] on button "حفظ ومزامنة الآن" at bounding box center [205, 92] width 73 height 16
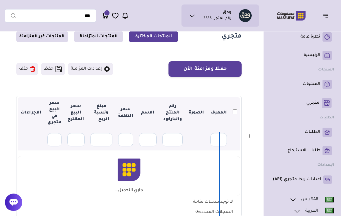
scroll to position [23, 0]
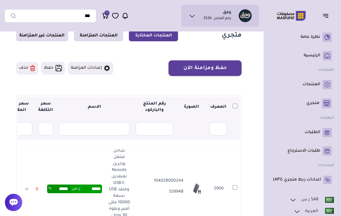
click at [237, 102] on th at bounding box center [235, 108] width 10 height 22
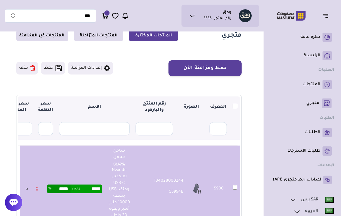
click at [223, 68] on button "حفظ ومزامنة الآن" at bounding box center [205, 68] width 73 height 16
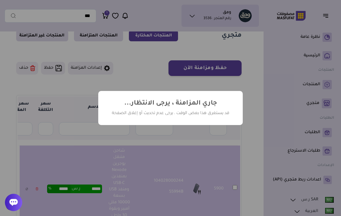
scroll to position [26, 0]
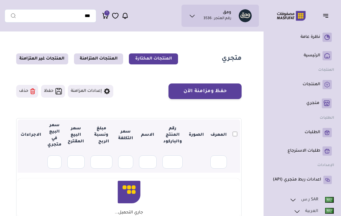
scroll to position [34, 0]
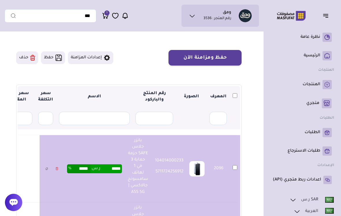
click at [226, 57] on button "حفظ ومزامنة الآن" at bounding box center [205, 58] width 73 height 16
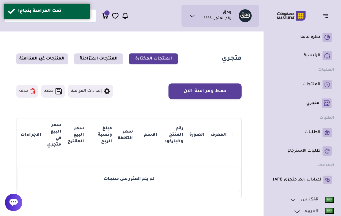
scroll to position [34, 0]
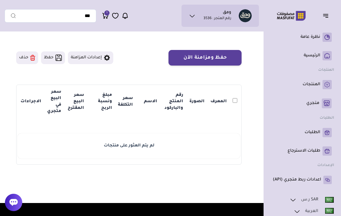
click at [322, 80] on link "المنتجات" at bounding box center [302, 84] width 59 height 9
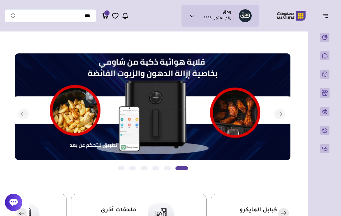
click at [331, 16] on button "button" at bounding box center [328, 15] width 18 height 11
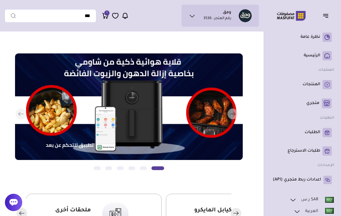
click at [324, 83] on rect at bounding box center [327, 84] width 9 height 9
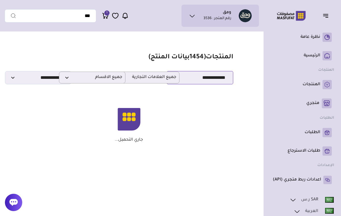
click at [215, 81] on select "**********" at bounding box center [200, 77] width 67 height 13
click at [222, 82] on select "**********" at bounding box center [200, 77] width 67 height 13
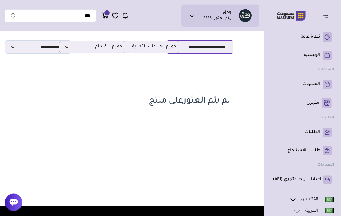
scroll to position [30, 0]
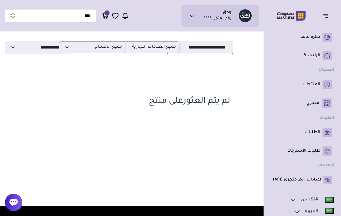
click at [220, 47] on select "**********" at bounding box center [200, 47] width 67 height 13
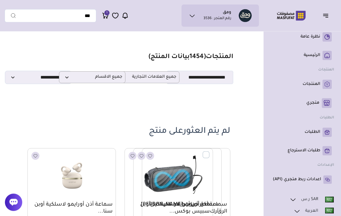
scroll to position [0, 0]
click at [222, 81] on select "**********" at bounding box center [200, 77] width 67 height 13
click at [221, 75] on select "**********" at bounding box center [200, 77] width 67 height 13
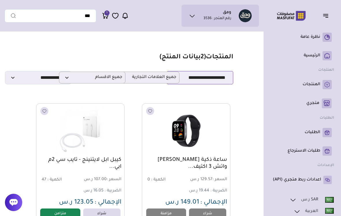
click at [212, 79] on select "**********" at bounding box center [200, 77] width 67 height 13
select select "*"
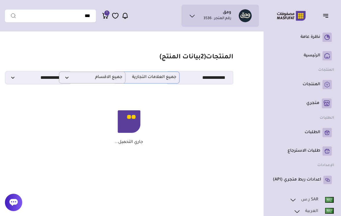
click at [169, 79] on span "جميع العلامات التجارية" at bounding box center [146, 77] width 60 height 5
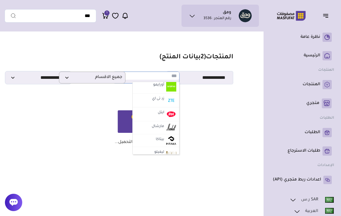
scroll to position [16, 0]
type input "**"
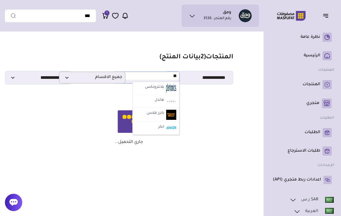
click at [160, 128] on label "انكر" at bounding box center [162, 128] width 8 height 8
select select "*"
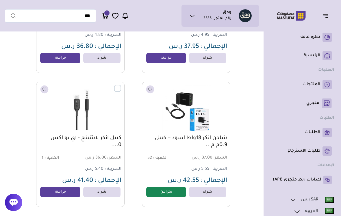
scroll to position [1633, 0]
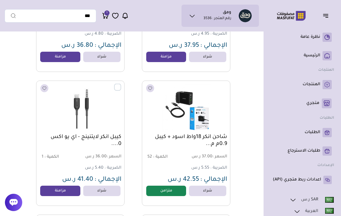
click at [169, 190] on link "متزامن" at bounding box center [166, 191] width 40 height 10
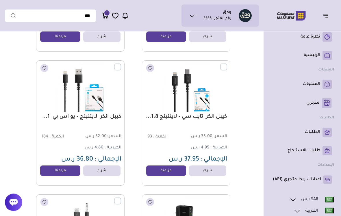
scroll to position [1519, 0]
click at [227, 64] on label at bounding box center [227, 63] width 0 height 1
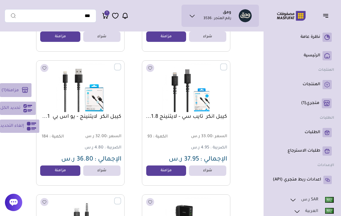
click at [121, 64] on label at bounding box center [121, 63] width 0 height 1
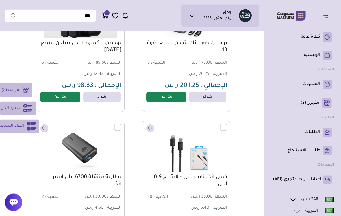
scroll to position [1323, 0]
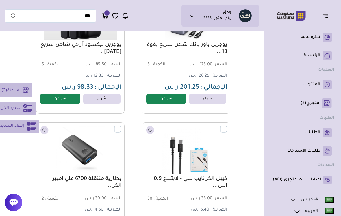
click at [225, 134] on img at bounding box center [186, 150] width 82 height 49
click at [227, 126] on label at bounding box center [227, 126] width 0 height 1
click at [121, 126] on label at bounding box center [121, 126] width 0 height 1
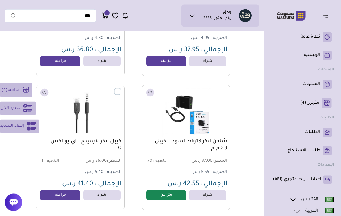
scroll to position [1629, 0]
click at [121, 89] on label at bounding box center [121, 88] width 0 height 1
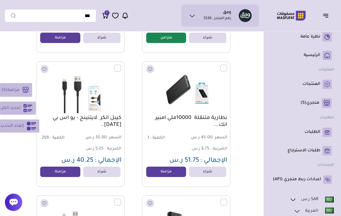
scroll to position [1783, 0]
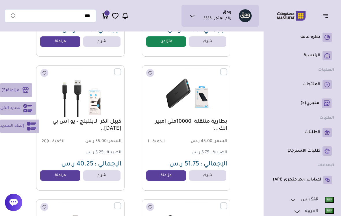
click label
click div "كيبل انكر لايتنينج - يو اس بي 3م... السعر : 35.00 ر.س الكمية : 209 5.25 ر.س"
click label
click icon
click button "مزامنة ( 7 )"
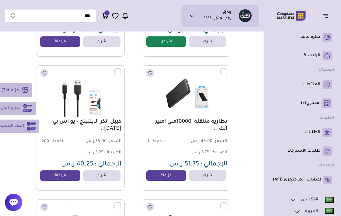
click link "مزامنة"
click label
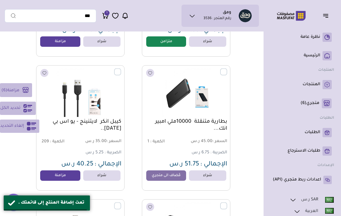
click label
click link "مزامنة"
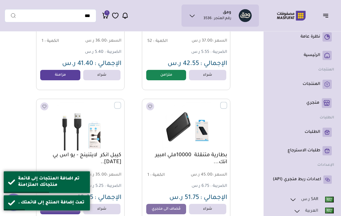
scroll to position [1776, 0]
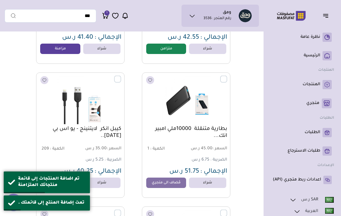
click label
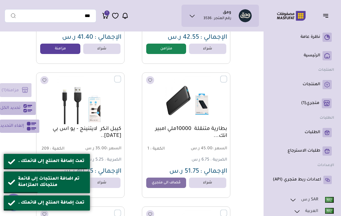
click icon
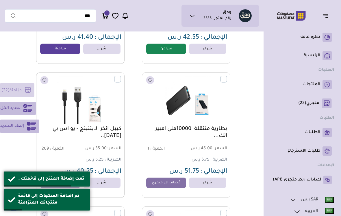
click label
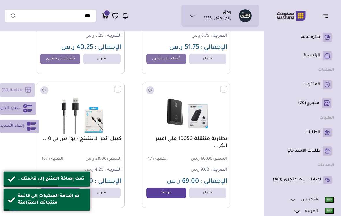
scroll to position [1924, 0]
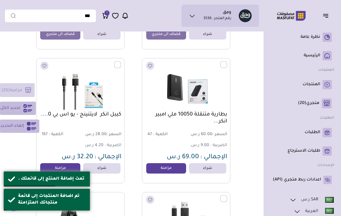
click button "Remove"
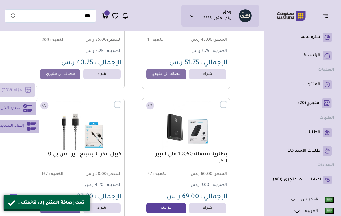
scroll to position [1884, 0]
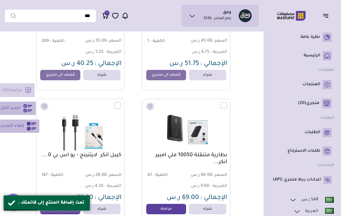
click label
click div "سماعة أذن أورايمو لاسلكية على الرق... السعر : 25.00 ر.س الكمية : 5 الضريبة : 3.…"
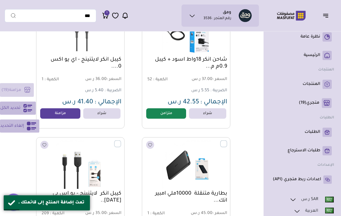
scroll to position [1710, 0]
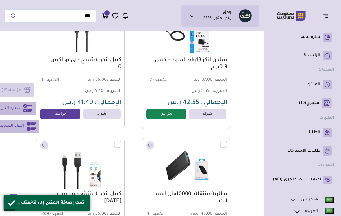
click link "مزامنة"
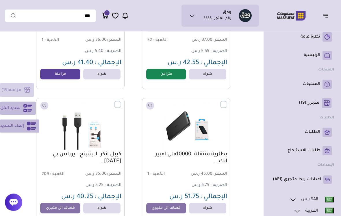
scroll to position [1751, 0]
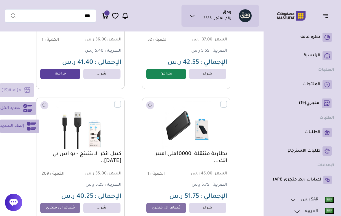
click link "متجري ( 19 )"
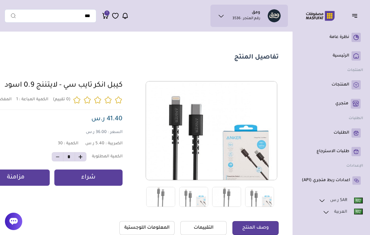
scroll to position [2, 0]
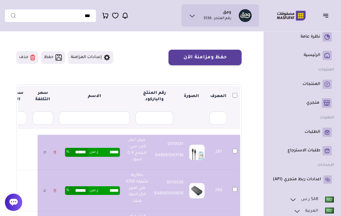
scroll to position [34, 0]
click at [222, 51] on button "حفظ ومزامنة الآن" at bounding box center [205, 58] width 73 height 16
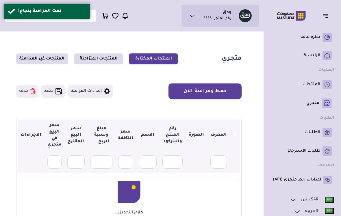
scroll to position [34, 0]
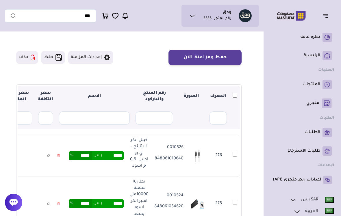
click at [231, 93] on th at bounding box center [235, 97] width 10 height 22
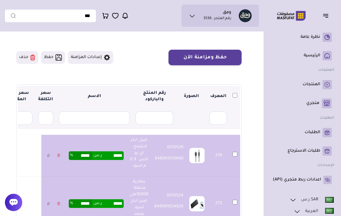
click at [231, 58] on button "حفظ ومزامنة الآن" at bounding box center [205, 58] width 73 height 16
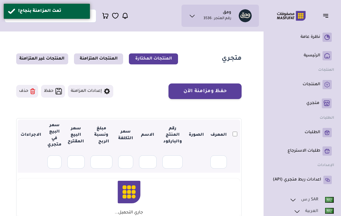
scroll to position [34, 0]
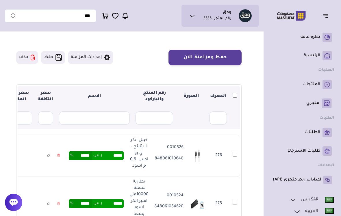
click at [240, 90] on th at bounding box center [235, 97] width 10 height 22
click at [237, 91] on th at bounding box center [235, 97] width 10 height 22
click at [240, 91] on th at bounding box center [235, 97] width 10 height 22
click at [237, 93] on th at bounding box center [235, 97] width 10 height 22
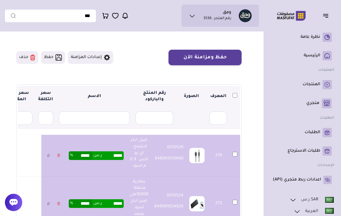
click at [227, 51] on button "حفظ ومزامنة الآن" at bounding box center [205, 58] width 73 height 16
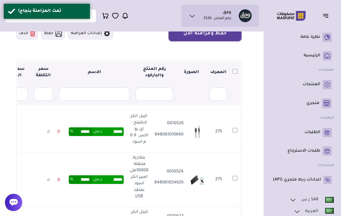
scroll to position [58, 0]
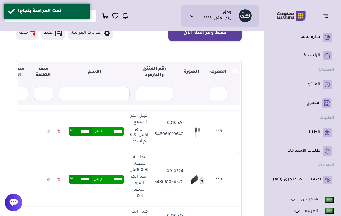
click at [231, 67] on th at bounding box center [235, 73] width 10 height 22
click at [234, 67] on th at bounding box center [235, 73] width 10 height 22
click at [237, 69] on th at bounding box center [235, 73] width 10 height 22
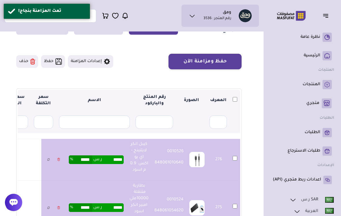
scroll to position [29, 0]
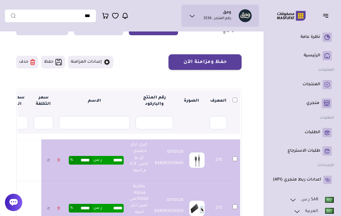
click at [226, 60] on button "حفظ ومزامنة الآن" at bounding box center [205, 62] width 73 height 16
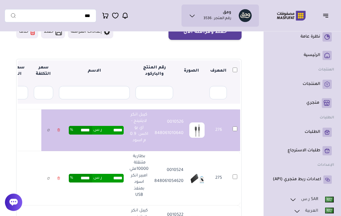
scroll to position [59, 0]
click at [231, 69] on th at bounding box center [235, 72] width 10 height 22
click at [235, 66] on th at bounding box center [235, 72] width 10 height 22
click at [231, 69] on th at bounding box center [235, 72] width 10 height 22
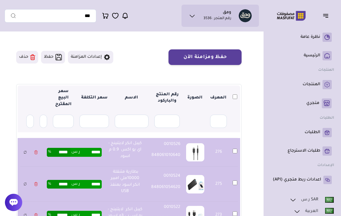
scroll to position [34, 0]
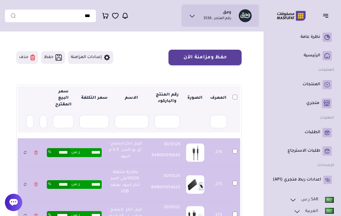
click at [231, 51] on button "حفظ ومزامنة الآن" at bounding box center [205, 58] width 73 height 16
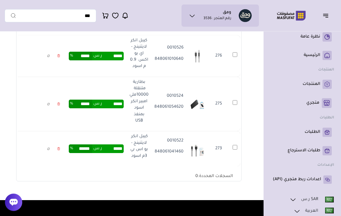
scroll to position [132, 0]
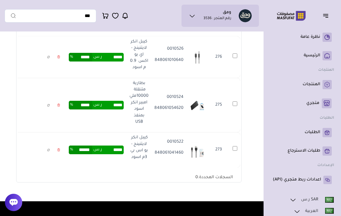
click at [233, 58] on td "276" at bounding box center [235, 57] width 10 height 42
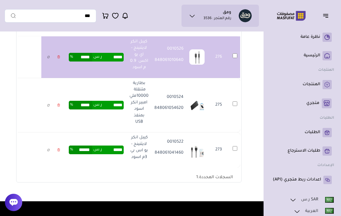
click at [232, 98] on td "275" at bounding box center [235, 105] width 10 height 55
click at [232, 136] on td "273" at bounding box center [235, 149] width 10 height 35
click at [231, 149] on td "273" at bounding box center [235, 149] width 10 height 35
click at [230, 149] on td "273" at bounding box center [235, 149] width 10 height 35
click at [233, 143] on td "273" at bounding box center [235, 149] width 10 height 35
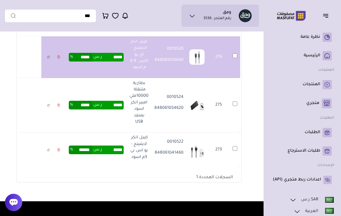
click at [232, 98] on td "275" at bounding box center [235, 105] width 10 height 55
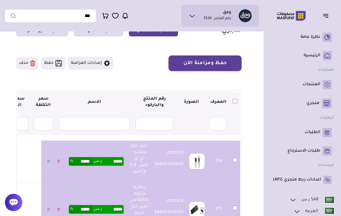
scroll to position [26, 0]
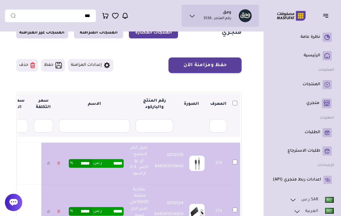
click at [234, 65] on button "حفظ ومزامنة الآن" at bounding box center [205, 66] width 73 height 16
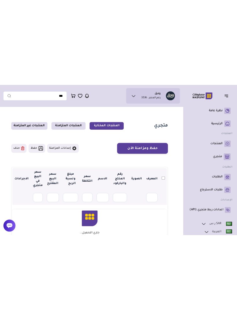
scroll to position [26, 0]
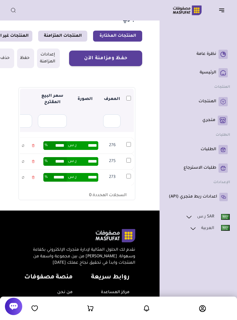
click at [215, 200] on link "اعدادات ربط متجري (API)" at bounding box center [198, 197] width 59 height 9
